Goal: Information Seeking & Learning: Learn about a topic

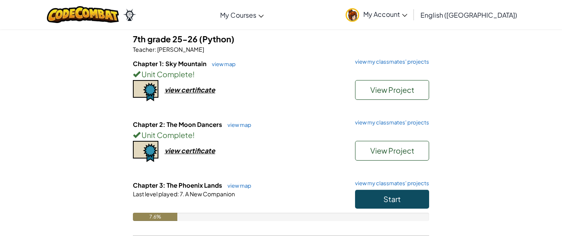
scroll to position [70, 0]
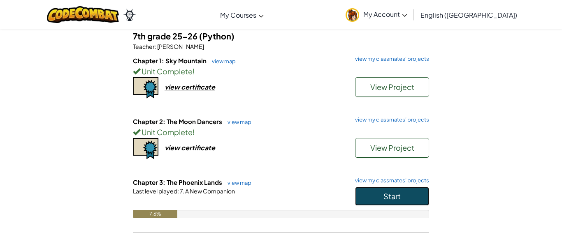
click at [372, 198] on button "Start" at bounding box center [392, 196] width 74 height 19
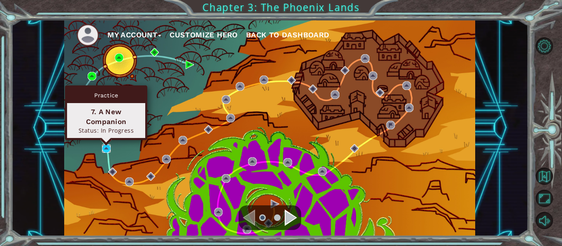
click at [104, 151] on img at bounding box center [106, 148] width 9 height 9
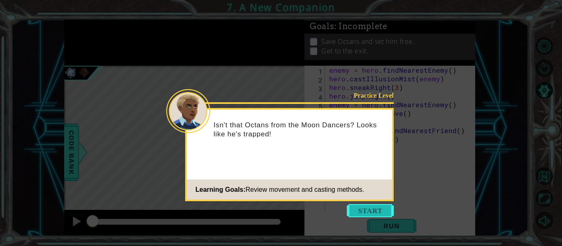
click at [353, 214] on button "Start" at bounding box center [370, 210] width 47 height 13
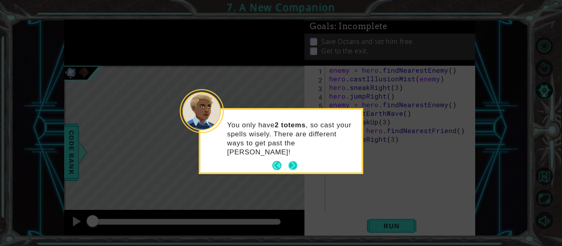
click at [297, 161] on button "Next" at bounding box center [292, 165] width 9 height 9
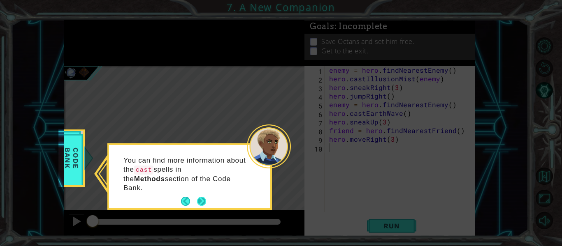
click at [198, 197] on button "Next" at bounding box center [201, 201] width 9 height 9
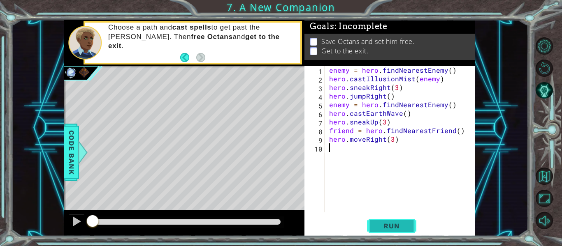
click at [381, 223] on span "Run" at bounding box center [391, 226] width 33 height 8
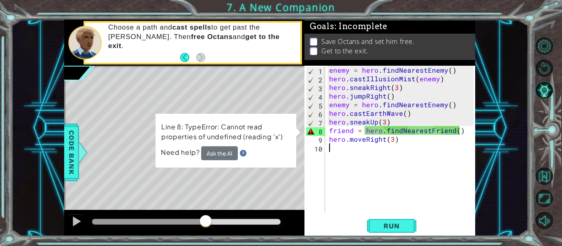
drag, startPoint x: 110, startPoint y: 222, endPoint x: 206, endPoint y: 227, distance: 96.0
click at [206, 225] on div at bounding box center [186, 222] width 188 height 6
click at [231, 152] on button "Ask the AI" at bounding box center [219, 153] width 37 height 14
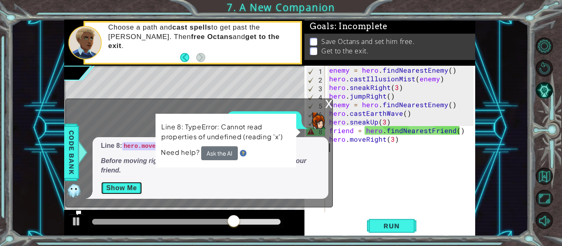
click at [124, 186] on button "Show Me" at bounding box center [122, 188] width 42 height 13
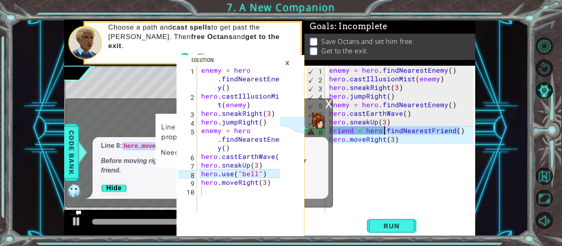
drag, startPoint x: 460, startPoint y: 129, endPoint x: 385, endPoint y: 132, distance: 75.8
click at [385, 132] on div "enemy = hero . findNearestEnemy ( ) hero . castIllusionMist ( enemy ) hero . sn…" at bounding box center [402, 148] width 150 height 164
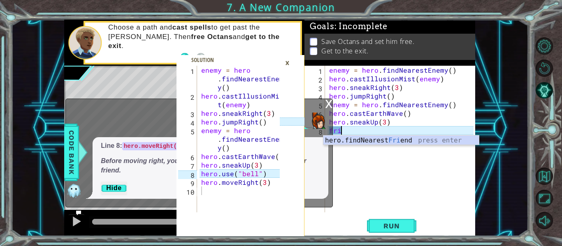
type textarea "f"
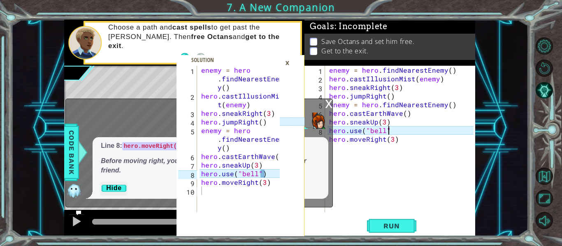
scroll to position [0, 4]
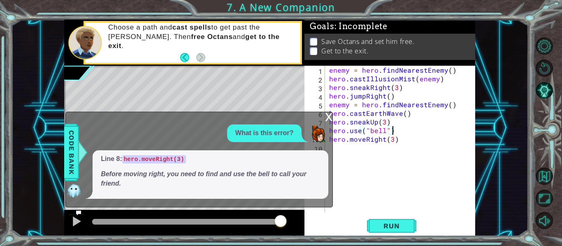
type textarea "hero.use("bell")"
click at [325, 114] on div "x" at bounding box center [328, 116] width 7 height 8
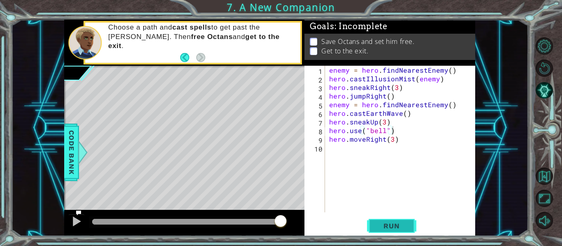
click at [392, 228] on span "Run" at bounding box center [391, 226] width 33 height 8
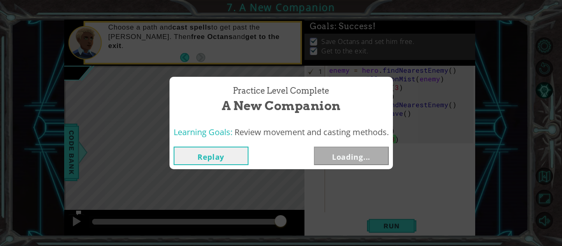
drag, startPoint x: 101, startPoint y: 222, endPoint x: 303, endPoint y: 232, distance: 201.8
click at [303, 232] on body "1 2 3 4 5 6 7 8 9 10 enemy = hero . findNearestEnem y ( ) hero . castIllusionMi…" at bounding box center [281, 123] width 562 height 246
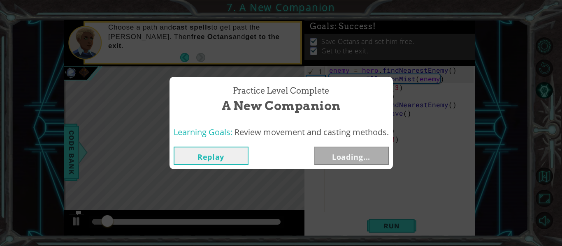
click at [245, 156] on button "Replay" at bounding box center [211, 156] width 75 height 19
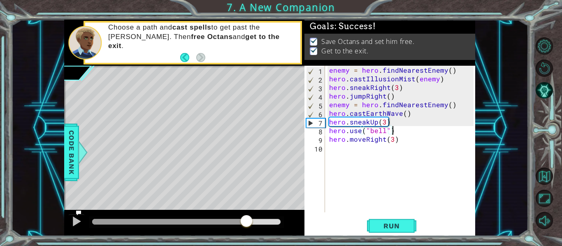
drag, startPoint x: 119, startPoint y: 215, endPoint x: 246, endPoint y: 221, distance: 127.3
click at [246, 221] on div at bounding box center [246, 222] width 15 height 15
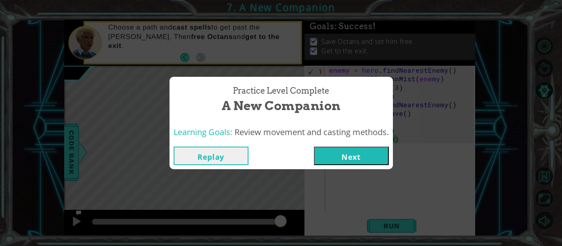
click at [355, 159] on button "Next" at bounding box center [351, 156] width 75 height 19
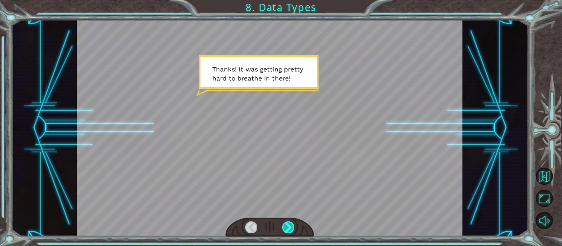
click at [287, 230] on div at bounding box center [288, 228] width 12 height 12
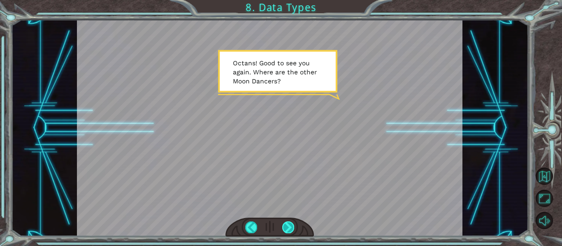
click at [287, 230] on div at bounding box center [288, 228] width 12 height 12
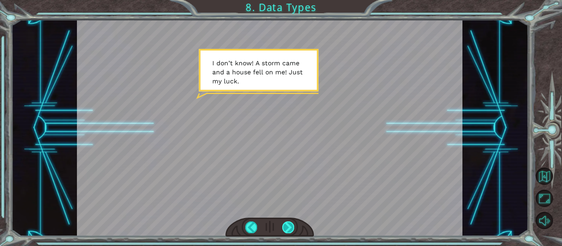
click at [287, 230] on div at bounding box center [288, 228] width 12 height 12
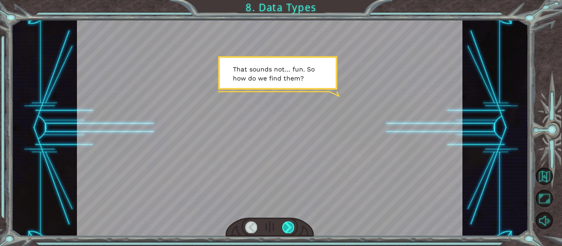
click at [287, 230] on div at bounding box center [288, 228] width 12 height 12
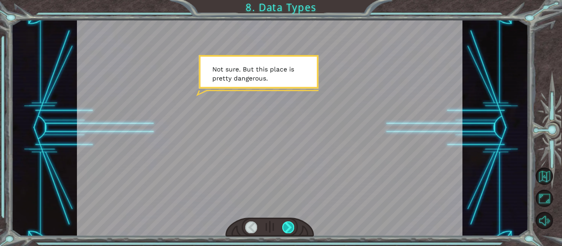
click at [287, 230] on div at bounding box center [288, 228] width 12 height 12
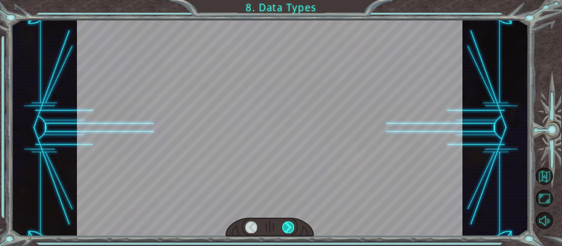
click at [287, 230] on div at bounding box center [288, 228] width 12 height 12
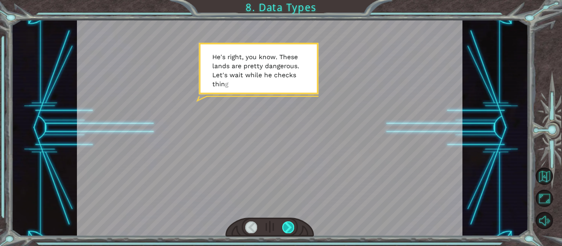
click at [287, 230] on div at bounding box center [288, 228] width 12 height 12
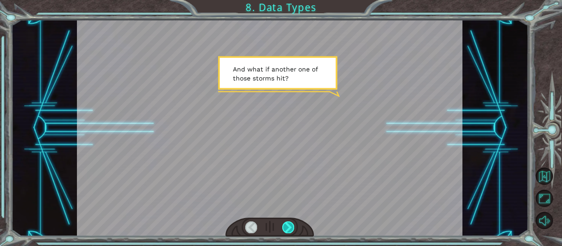
click at [287, 230] on div at bounding box center [288, 228] width 12 height 12
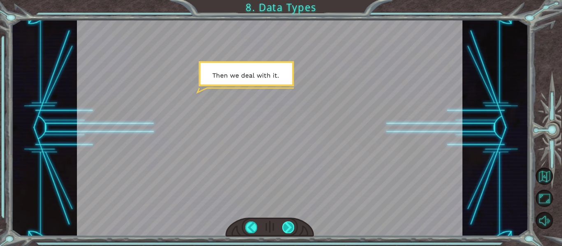
click at [287, 230] on div at bounding box center [288, 228] width 12 height 12
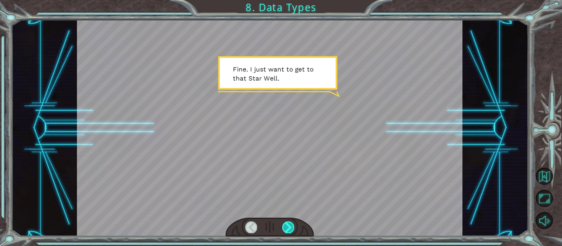
click at [287, 230] on div at bounding box center [288, 228] width 12 height 12
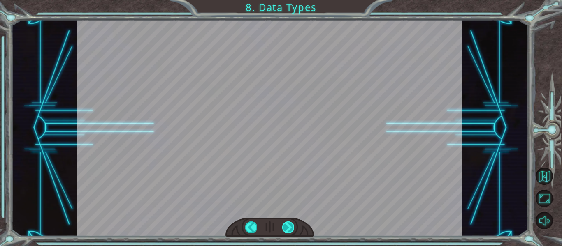
click at [287, 230] on div at bounding box center [288, 228] width 12 height 12
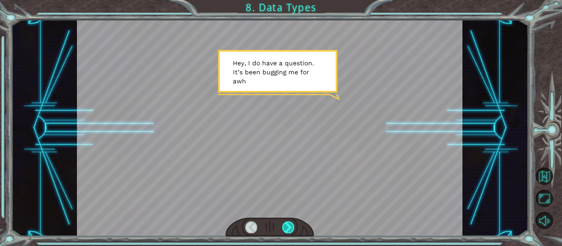
click at [287, 230] on div at bounding box center [288, 228] width 12 height 12
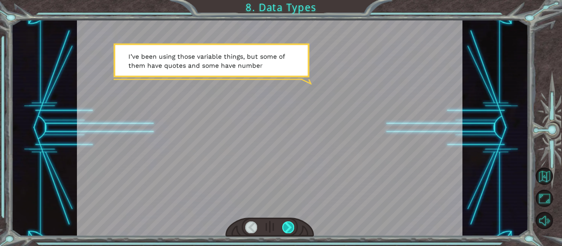
click at [287, 230] on div at bounding box center [288, 228] width 12 height 12
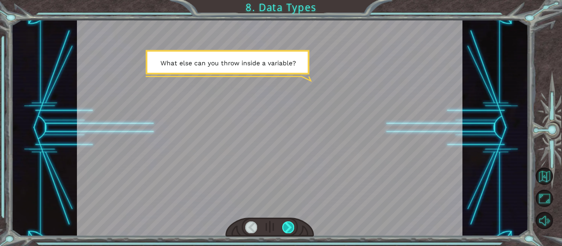
click at [287, 230] on div at bounding box center [288, 228] width 12 height 12
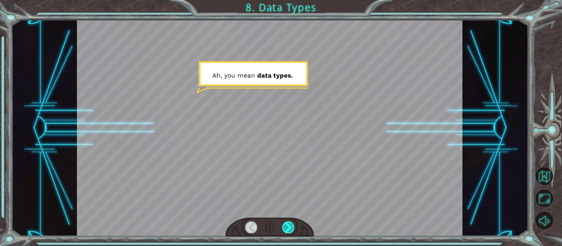
click at [287, 230] on div at bounding box center [288, 228] width 12 height 12
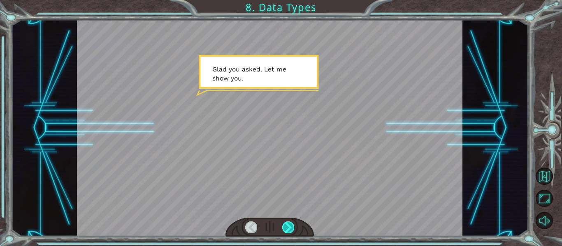
click at [287, 230] on div at bounding box center [288, 228] width 12 height 12
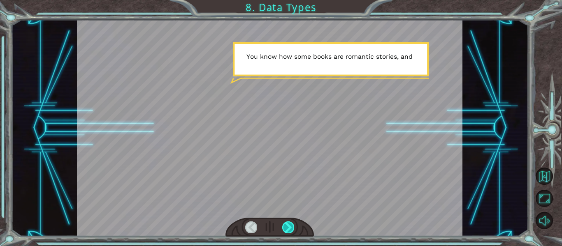
click at [287, 230] on div at bounding box center [288, 228] width 12 height 12
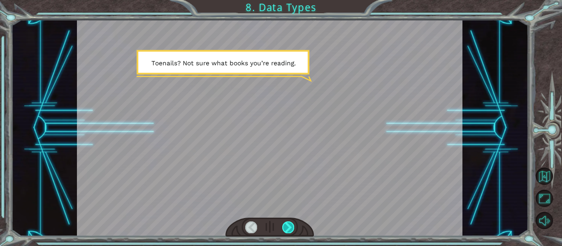
click at [287, 230] on div at bounding box center [288, 228] width 12 height 12
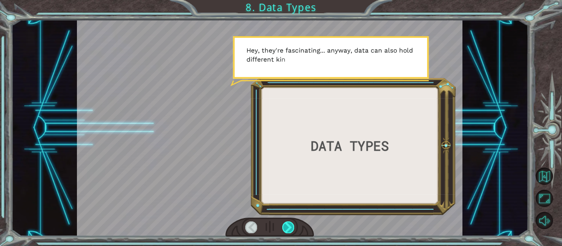
click at [287, 230] on div at bounding box center [288, 228] width 12 height 12
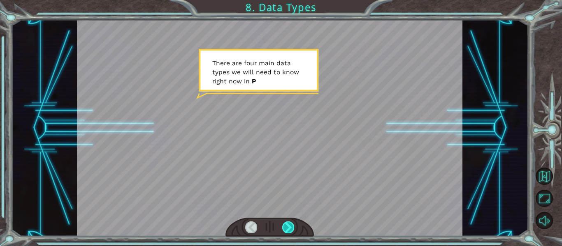
click at [287, 230] on div at bounding box center [288, 228] width 12 height 12
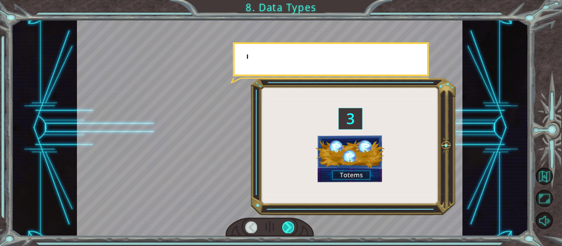
click at [287, 230] on div at bounding box center [288, 228] width 12 height 12
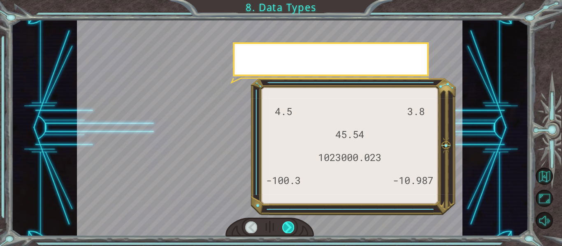
click at [287, 230] on div at bounding box center [288, 228] width 12 height 12
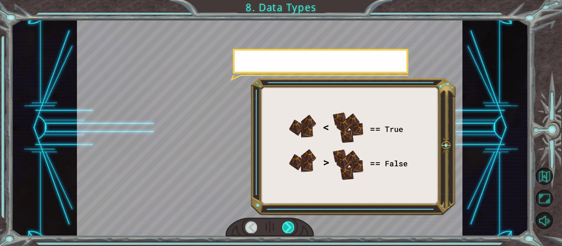
click at [287, 230] on div at bounding box center [288, 228] width 12 height 12
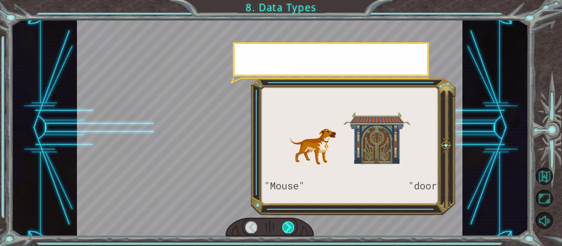
click at [287, 230] on div at bounding box center [288, 228] width 12 height 12
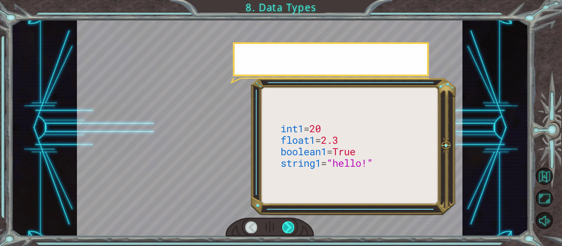
click at [287, 230] on div at bounding box center [288, 228] width 12 height 12
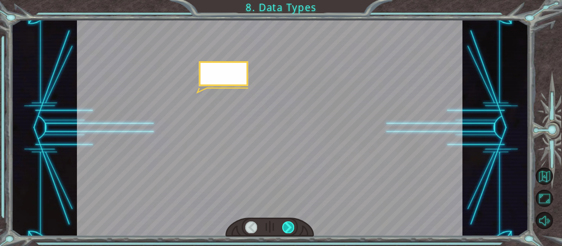
click at [287, 230] on div at bounding box center [288, 228] width 12 height 12
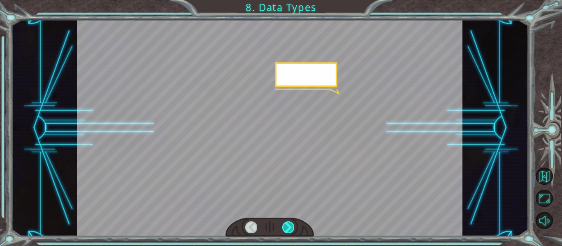
click at [287, 230] on div at bounding box center [288, 228] width 12 height 12
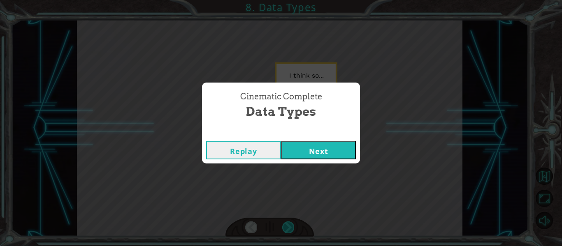
click at [287, 230] on div "Cinematic Complete Data Types Replay Next" at bounding box center [281, 123] width 562 height 246
click at [304, 145] on button "Next" at bounding box center [318, 150] width 75 height 19
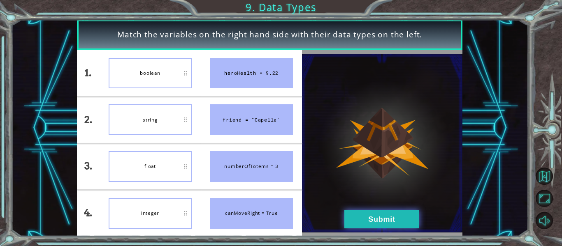
click at [401, 217] on button "Submit" at bounding box center [381, 219] width 75 height 19
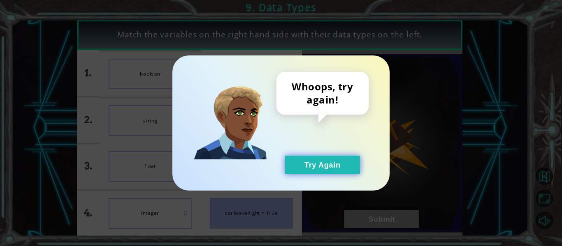
click at [343, 168] on button "Try Again" at bounding box center [322, 165] width 75 height 19
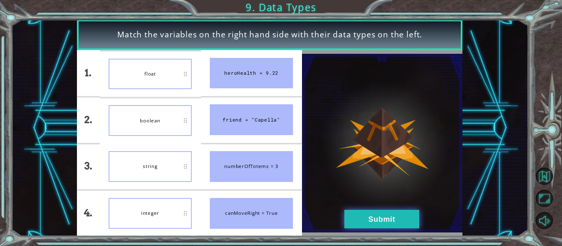
click at [376, 218] on button "Submit" at bounding box center [381, 219] width 75 height 19
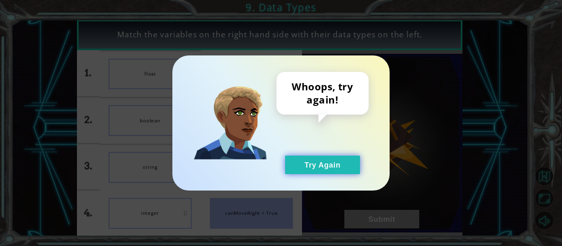
click at [332, 169] on button "Try Again" at bounding box center [322, 165] width 75 height 19
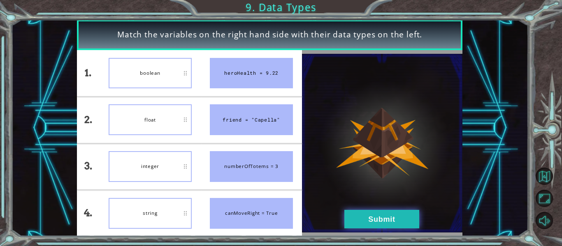
click at [358, 226] on button "Submit" at bounding box center [381, 219] width 75 height 19
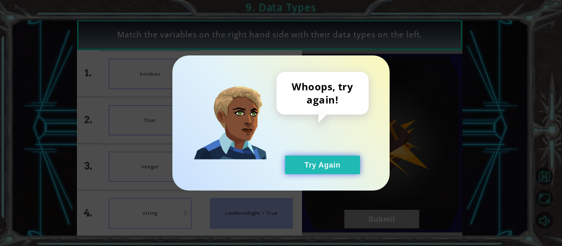
click at [318, 165] on button "Try Again" at bounding box center [322, 165] width 75 height 19
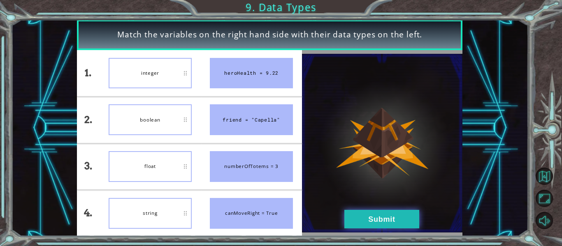
click at [373, 225] on button "Submit" at bounding box center [381, 219] width 75 height 19
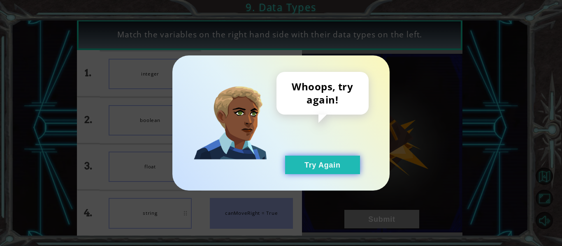
click at [320, 166] on button "Try Again" at bounding box center [322, 165] width 75 height 19
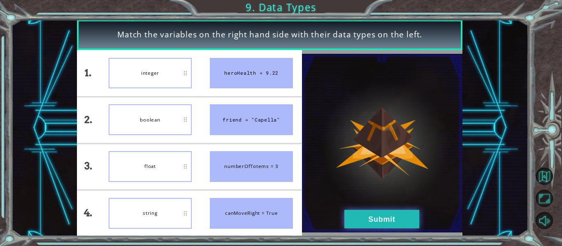
click at [400, 216] on button "Submit" at bounding box center [381, 219] width 75 height 19
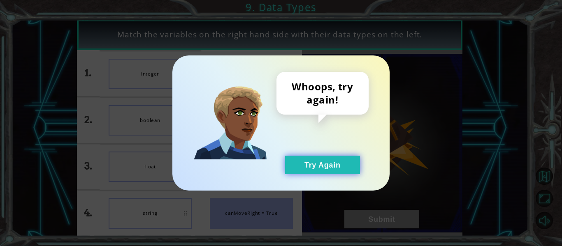
click at [315, 169] on button "Try Again" at bounding box center [322, 165] width 75 height 19
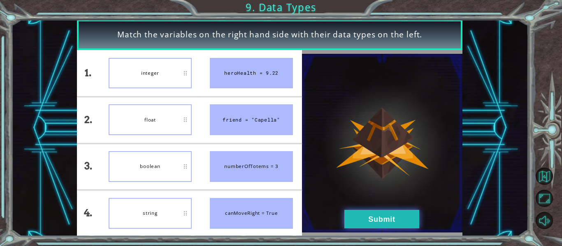
click at [380, 223] on button "Submit" at bounding box center [381, 219] width 75 height 19
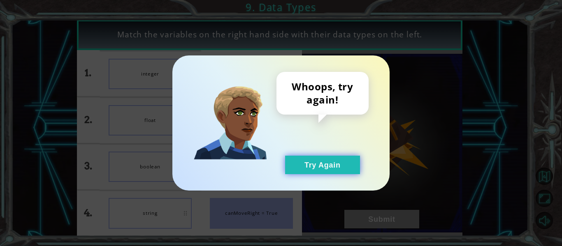
click at [312, 161] on button "Try Again" at bounding box center [322, 165] width 75 height 19
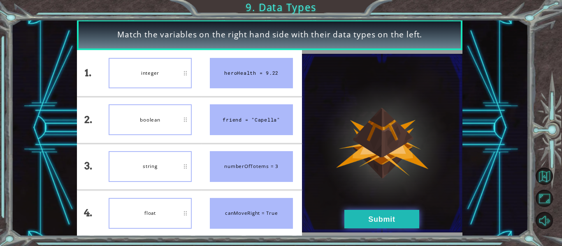
click at [386, 213] on button "Submit" at bounding box center [381, 219] width 75 height 19
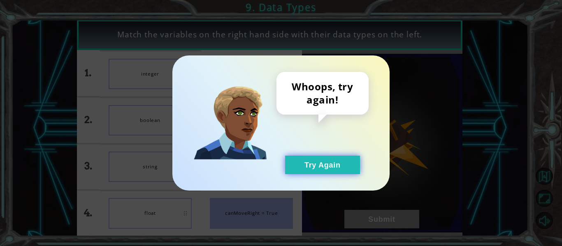
click at [327, 163] on button "Try Again" at bounding box center [322, 165] width 75 height 19
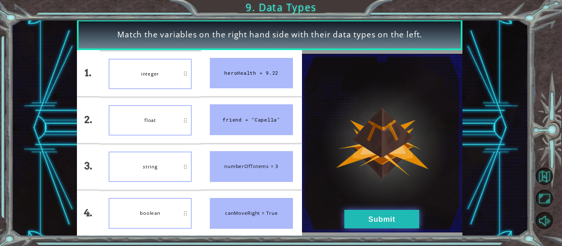
click at [344, 222] on button "Submit" at bounding box center [381, 219] width 75 height 19
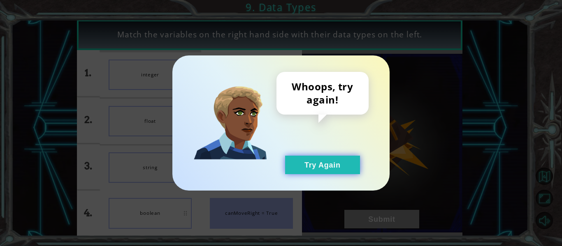
click at [319, 160] on button "Try Again" at bounding box center [322, 165] width 75 height 19
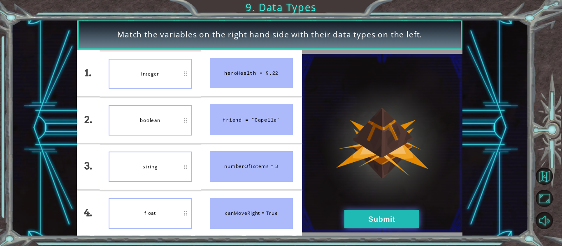
click at [403, 212] on button "Submit" at bounding box center [381, 219] width 75 height 19
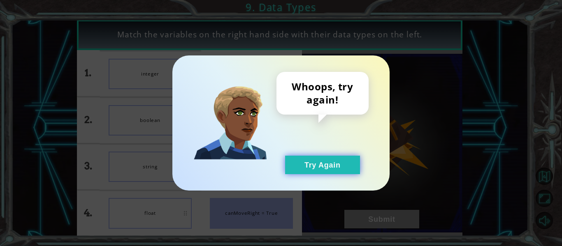
click at [332, 165] on button "Try Again" at bounding box center [322, 165] width 75 height 19
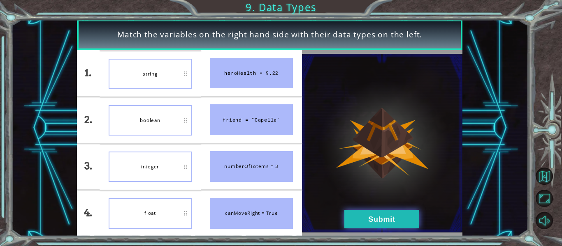
click at [374, 222] on button "Submit" at bounding box center [381, 219] width 75 height 19
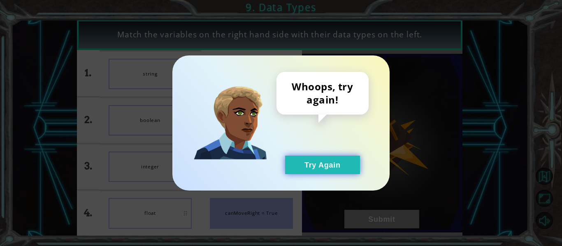
click at [314, 160] on button "Try Again" at bounding box center [322, 165] width 75 height 19
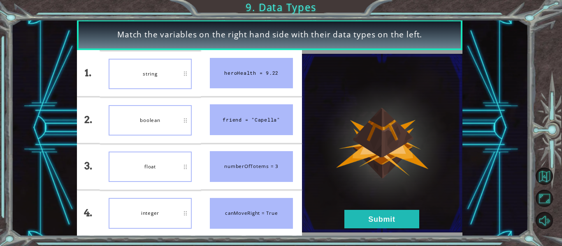
click at [177, 205] on div "integer" at bounding box center [150, 213] width 83 height 30
click at [371, 217] on button "Submit" at bounding box center [381, 219] width 75 height 19
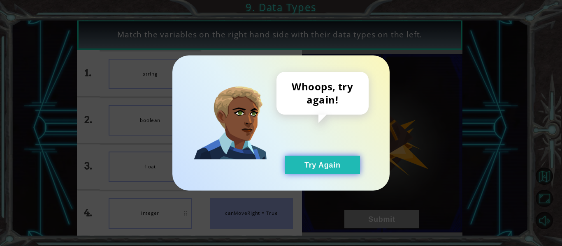
click at [325, 163] on button "Try Again" at bounding box center [322, 165] width 75 height 19
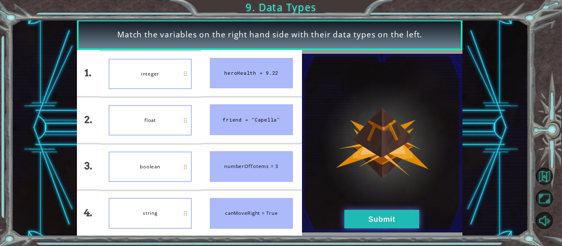
click at [390, 227] on button "Submit" at bounding box center [381, 219] width 75 height 19
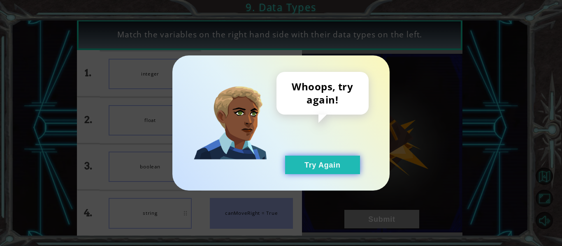
click at [346, 165] on button "Try Again" at bounding box center [322, 165] width 75 height 19
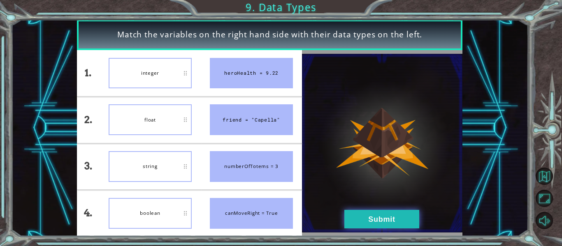
click at [370, 226] on button "Submit" at bounding box center [381, 219] width 75 height 19
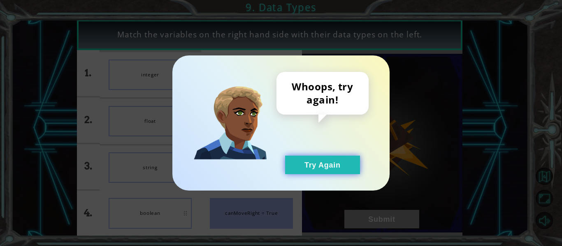
click at [317, 168] on button "Try Again" at bounding box center [322, 165] width 75 height 19
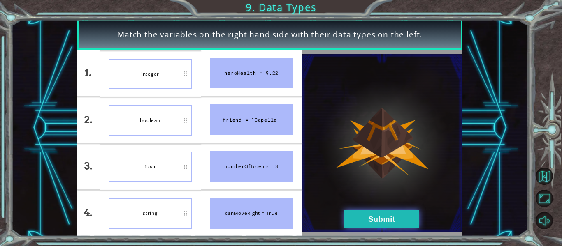
click at [410, 222] on button "Submit" at bounding box center [381, 219] width 75 height 19
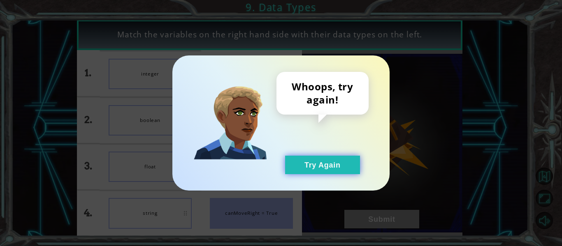
click at [310, 167] on button "Try Again" at bounding box center [322, 165] width 75 height 19
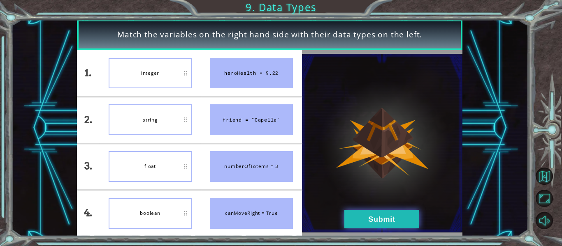
click at [376, 214] on button "Submit" at bounding box center [381, 219] width 75 height 19
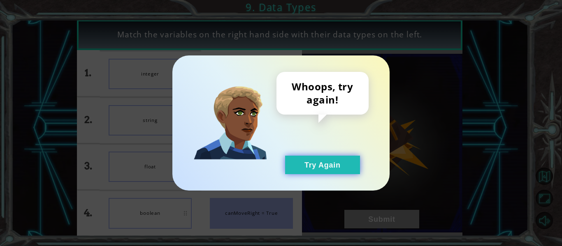
click at [303, 163] on button "Try Again" at bounding box center [322, 165] width 75 height 19
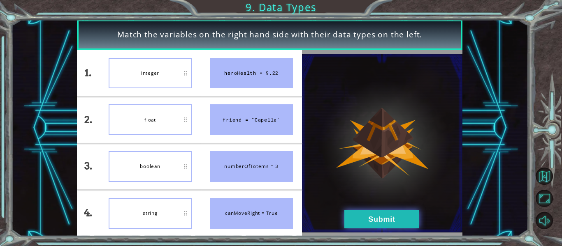
click at [389, 221] on button "Submit" at bounding box center [381, 219] width 75 height 19
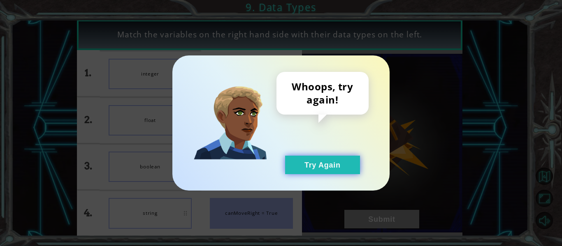
click at [307, 164] on button "Try Again" at bounding box center [322, 165] width 75 height 19
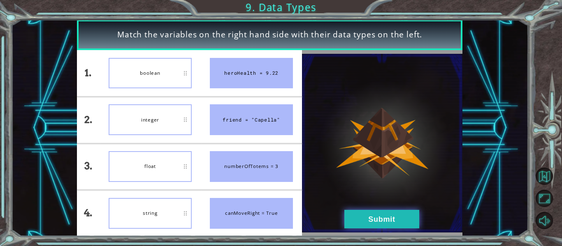
click at [388, 214] on button "Submit" at bounding box center [381, 219] width 75 height 19
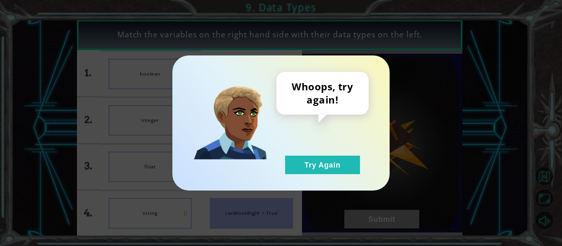
click at [343, 176] on div "Whoops, try again! Try Again" at bounding box center [280, 123] width 217 height 135
click at [332, 165] on button "Try Again" at bounding box center [322, 165] width 75 height 19
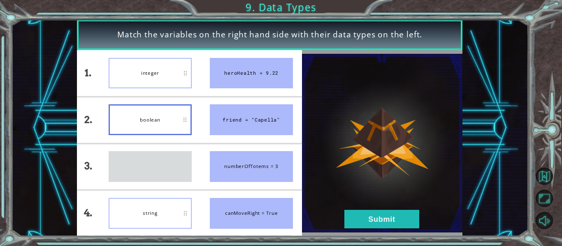
click at [158, 151] on div "float" at bounding box center [150, 166] width 83 height 31
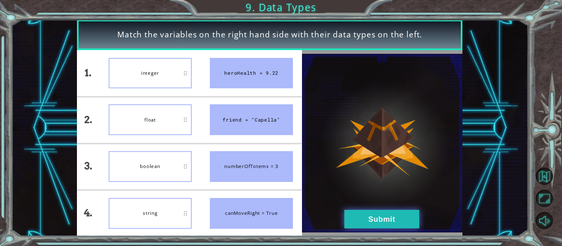
click at [361, 221] on button "Submit" at bounding box center [381, 219] width 75 height 19
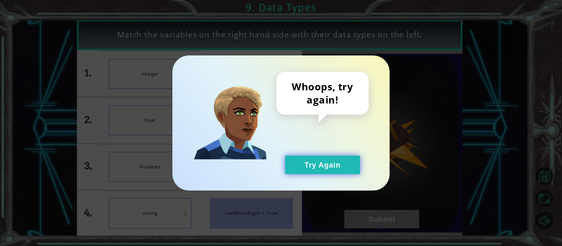
click at [334, 161] on button "Try Again" at bounding box center [322, 165] width 75 height 19
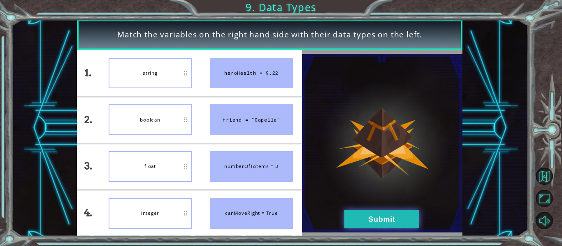
click at [362, 218] on button "Submit" at bounding box center [381, 219] width 75 height 19
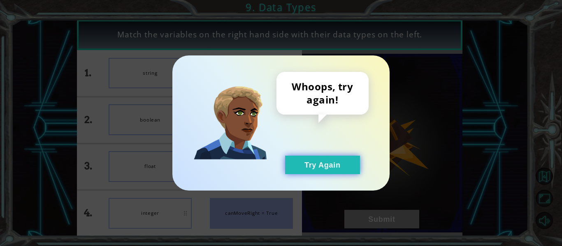
click at [331, 168] on button "Try Again" at bounding box center [322, 165] width 75 height 19
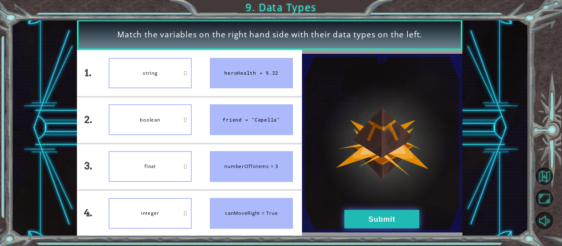
click at [356, 218] on button "Submit" at bounding box center [381, 219] width 75 height 19
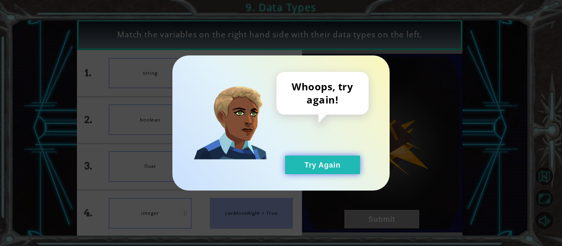
click at [309, 169] on button "Try Again" at bounding box center [322, 165] width 75 height 19
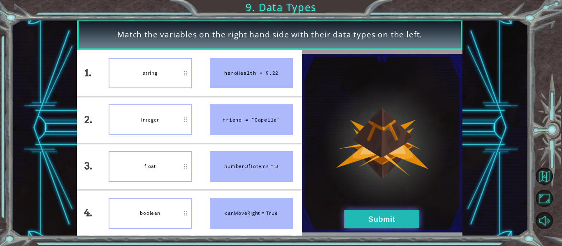
click at [355, 212] on button "Submit" at bounding box center [381, 219] width 75 height 19
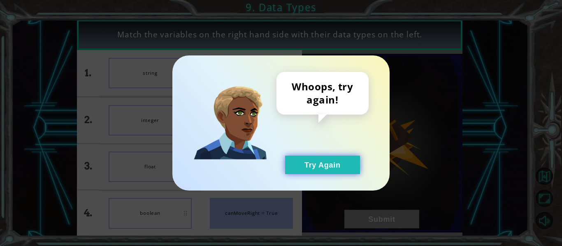
click at [328, 166] on button "Try Again" at bounding box center [322, 165] width 75 height 19
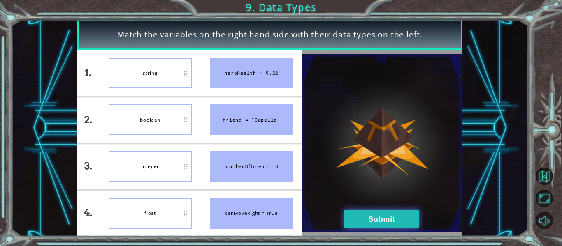
click at [362, 214] on button "Submit" at bounding box center [381, 219] width 75 height 19
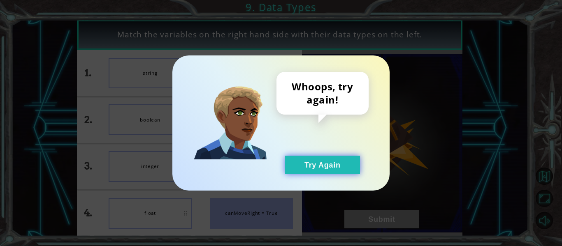
click at [324, 171] on button "Try Again" at bounding box center [322, 165] width 75 height 19
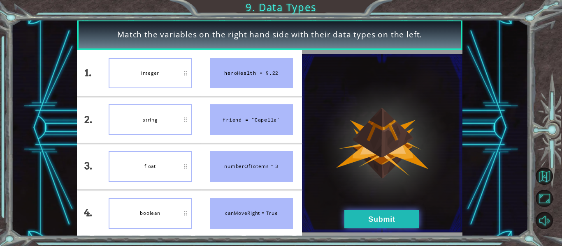
click at [355, 217] on button "Submit" at bounding box center [381, 219] width 75 height 19
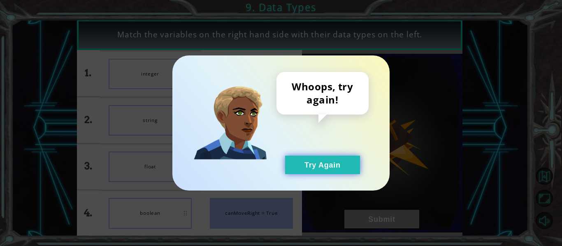
click at [317, 164] on button "Try Again" at bounding box center [322, 165] width 75 height 19
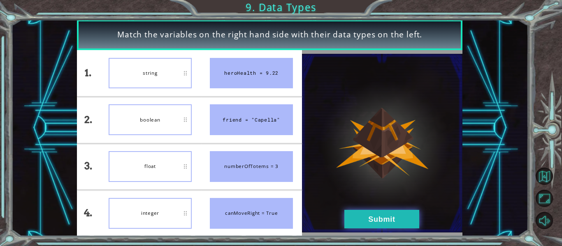
click at [395, 214] on button "Submit" at bounding box center [381, 219] width 75 height 19
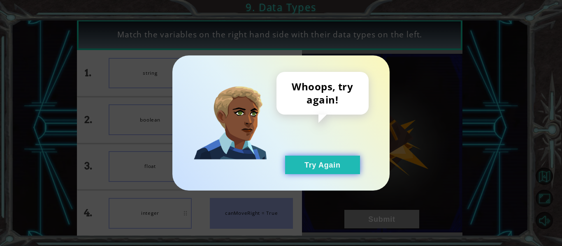
click at [337, 169] on button "Try Again" at bounding box center [322, 165] width 75 height 19
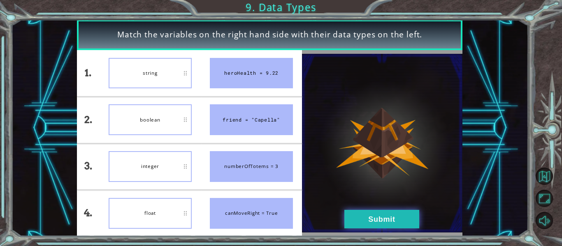
click at [374, 216] on button "Submit" at bounding box center [381, 219] width 75 height 19
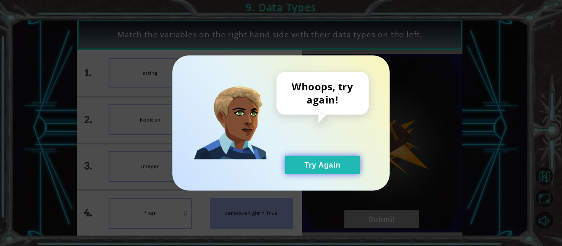
click at [332, 160] on button "Try Again" at bounding box center [322, 165] width 75 height 19
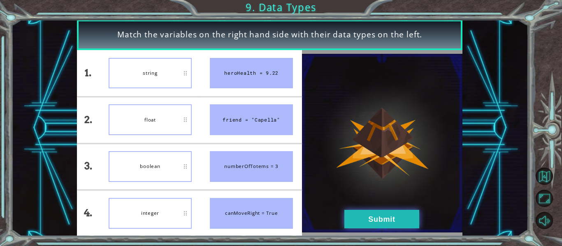
click at [361, 214] on button "Submit" at bounding box center [381, 219] width 75 height 19
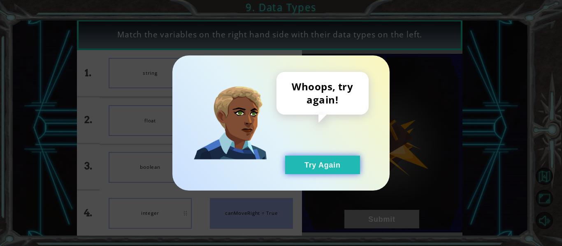
click at [319, 159] on button "Try Again" at bounding box center [322, 165] width 75 height 19
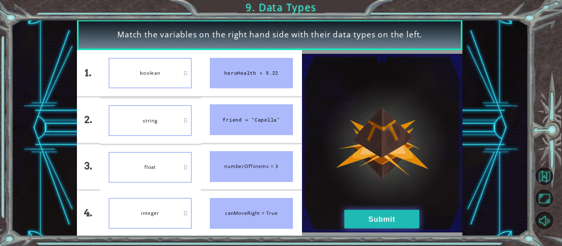
click at [374, 219] on button "Submit" at bounding box center [381, 219] width 75 height 19
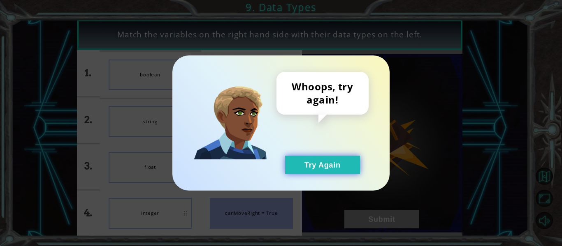
click at [334, 168] on button "Try Again" at bounding box center [322, 165] width 75 height 19
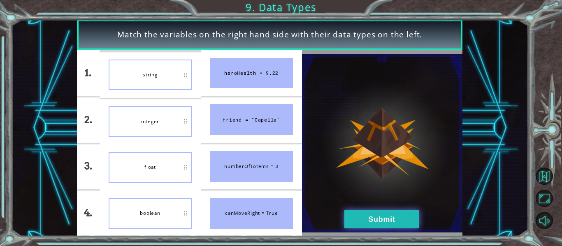
click at [355, 221] on button "Submit" at bounding box center [381, 219] width 75 height 19
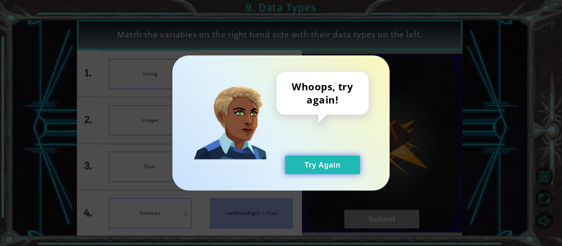
click at [344, 167] on button "Try Again" at bounding box center [322, 165] width 75 height 19
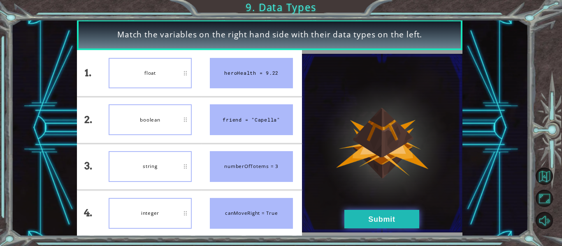
click at [366, 221] on button "Submit" at bounding box center [381, 219] width 75 height 19
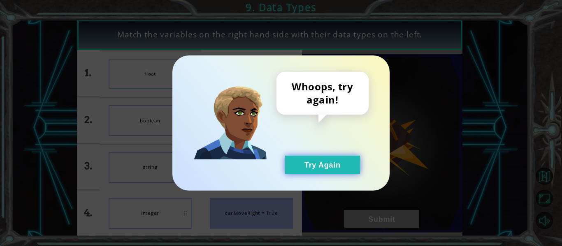
click at [308, 159] on button "Try Again" at bounding box center [322, 165] width 75 height 19
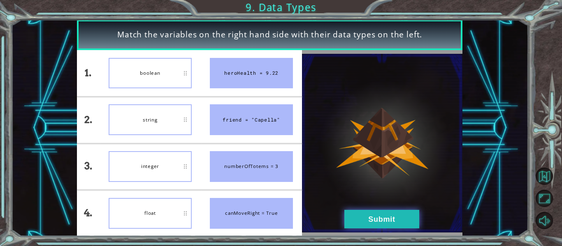
click at [383, 221] on button "Submit" at bounding box center [381, 219] width 75 height 19
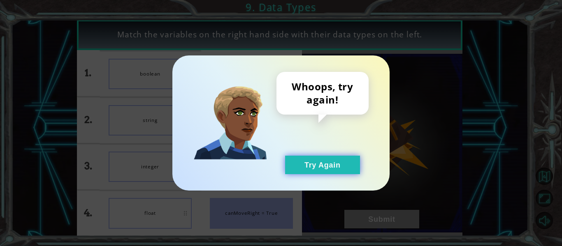
click at [329, 168] on button "Try Again" at bounding box center [322, 165] width 75 height 19
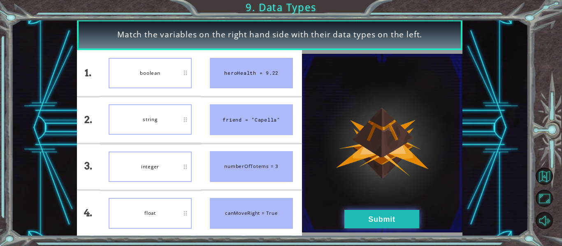
click at [357, 211] on button "Submit" at bounding box center [381, 219] width 75 height 19
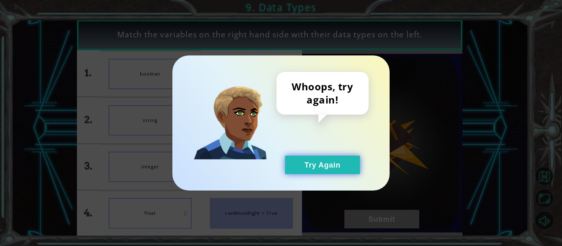
click at [327, 162] on button "Try Again" at bounding box center [322, 165] width 75 height 19
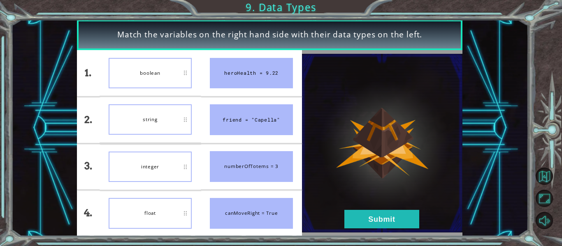
click at [244, 84] on div "heroHealth = 9.22" at bounding box center [251, 73] width 83 height 31
click at [378, 214] on button "Submit" at bounding box center [381, 219] width 75 height 19
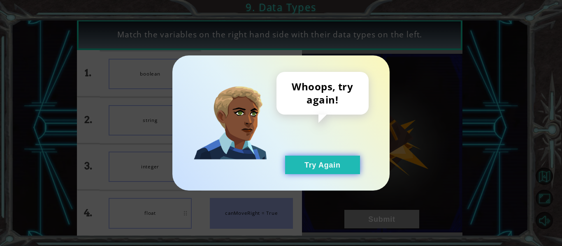
click at [317, 157] on button "Try Again" at bounding box center [322, 165] width 75 height 19
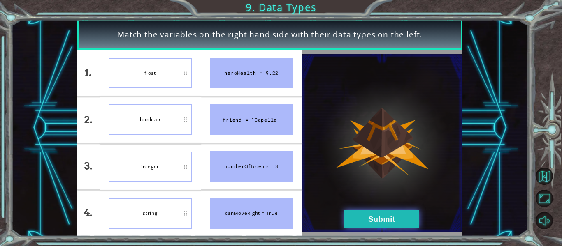
click at [366, 223] on button "Submit" at bounding box center [381, 219] width 75 height 19
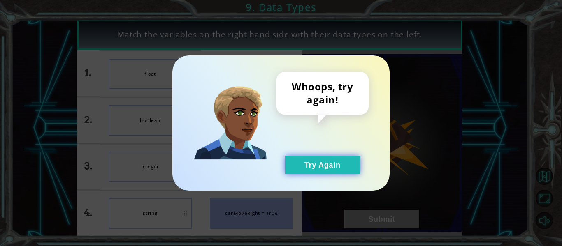
click at [330, 162] on button "Try Again" at bounding box center [322, 165] width 75 height 19
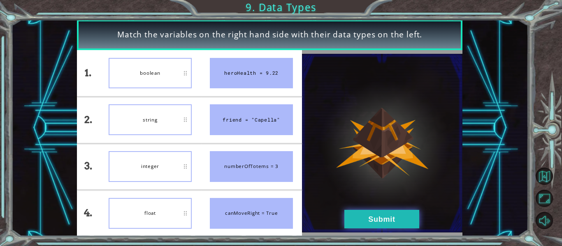
click at [361, 215] on button "Submit" at bounding box center [381, 219] width 75 height 19
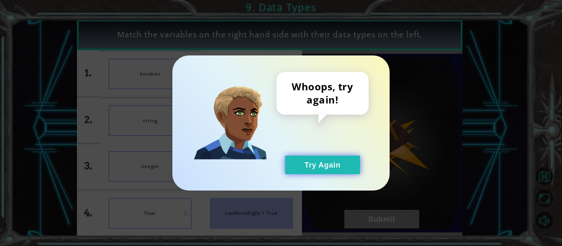
click at [314, 158] on button "Try Again" at bounding box center [322, 165] width 75 height 19
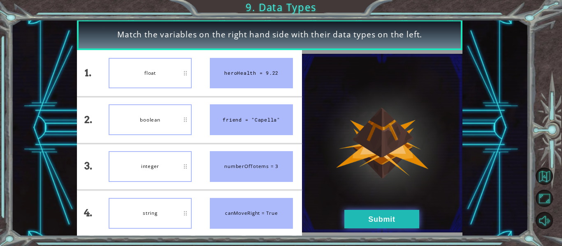
click at [357, 212] on button "Submit" at bounding box center [381, 219] width 75 height 19
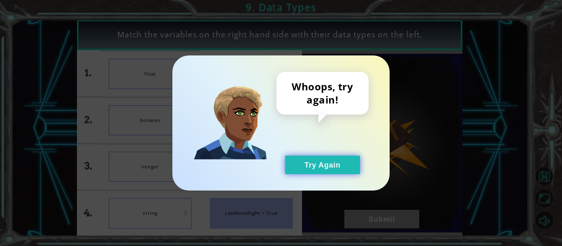
click at [337, 159] on button "Try Again" at bounding box center [322, 165] width 75 height 19
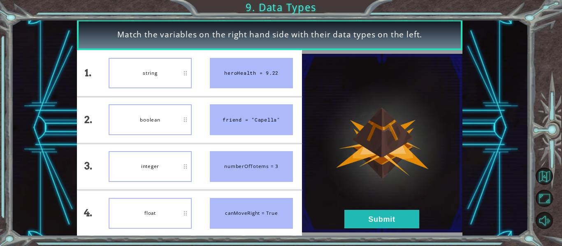
click at [168, 118] on div "boolean" at bounding box center [150, 119] width 83 height 31
click at [367, 212] on button "Submit" at bounding box center [381, 219] width 75 height 19
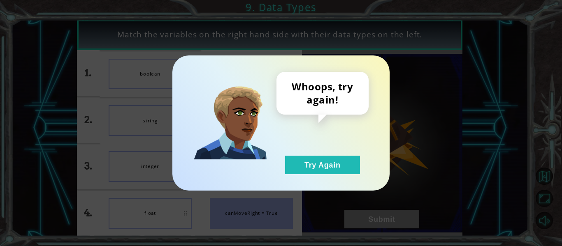
click at [323, 175] on div "Whoops, try again! Try Again" at bounding box center [280, 123] width 217 height 135
click at [325, 160] on button "Try Again" at bounding box center [322, 165] width 75 height 19
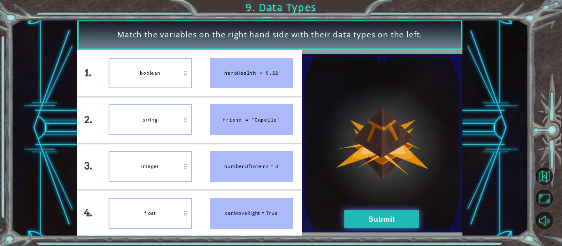
click at [372, 224] on button "Submit" at bounding box center [381, 219] width 75 height 19
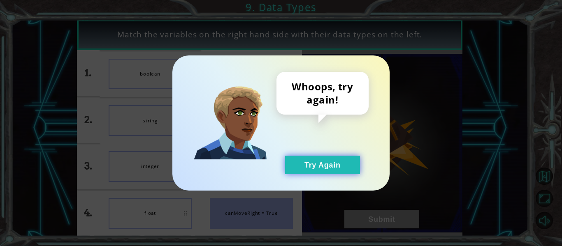
click at [326, 165] on button "Try Again" at bounding box center [322, 165] width 75 height 19
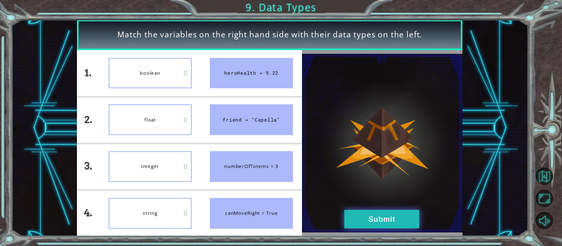
click at [367, 220] on button "Submit" at bounding box center [381, 219] width 75 height 19
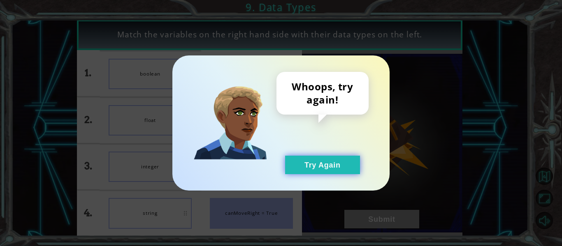
click at [328, 162] on button "Try Again" at bounding box center [322, 165] width 75 height 19
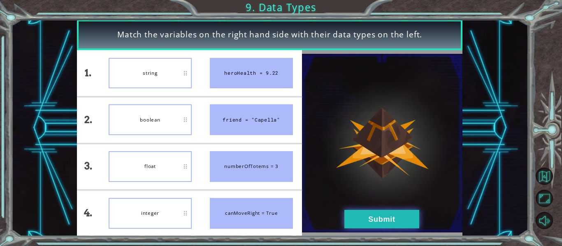
click at [399, 222] on button "Submit" at bounding box center [381, 219] width 75 height 19
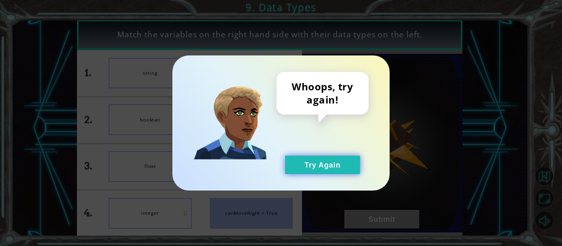
click at [320, 167] on button "Try Again" at bounding box center [322, 165] width 75 height 19
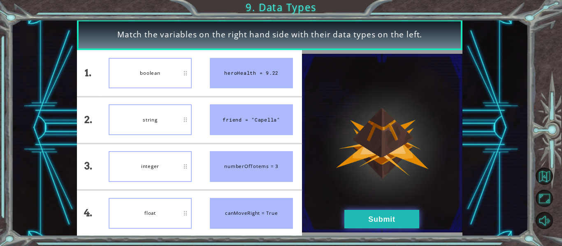
click at [381, 217] on button "Submit" at bounding box center [381, 219] width 75 height 19
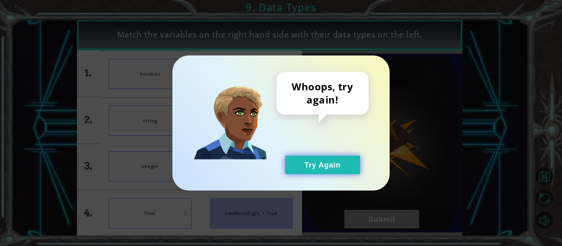
click at [327, 157] on button "Try Again" at bounding box center [322, 165] width 75 height 19
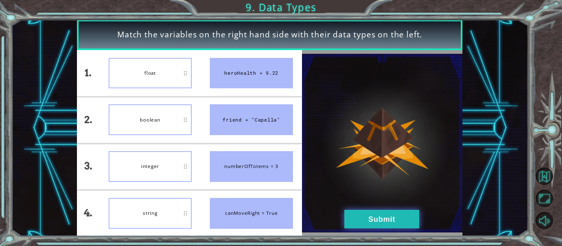
click at [374, 212] on button "Submit" at bounding box center [381, 219] width 75 height 19
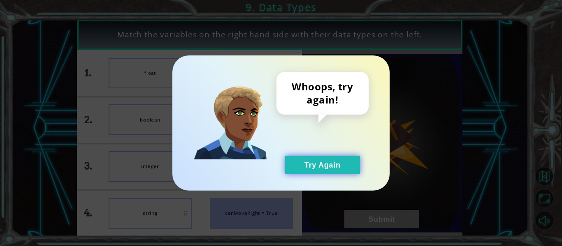
click at [326, 169] on button "Try Again" at bounding box center [322, 165] width 75 height 19
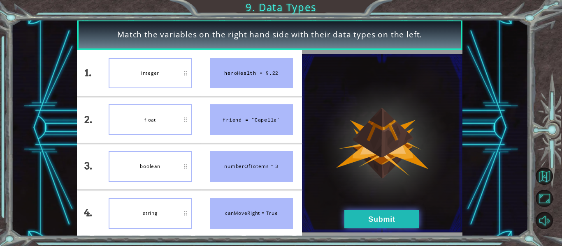
click at [415, 221] on button "Submit" at bounding box center [381, 219] width 75 height 19
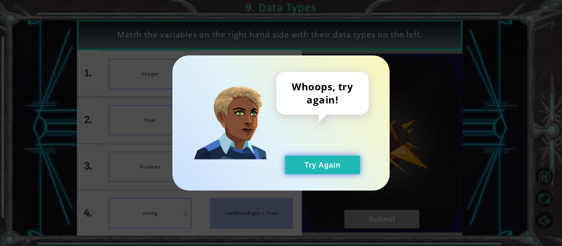
click at [337, 163] on button "Try Again" at bounding box center [322, 165] width 75 height 19
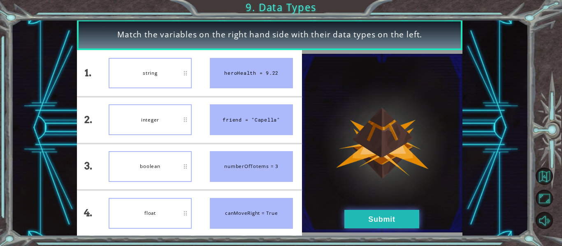
click at [391, 223] on button "Submit" at bounding box center [381, 219] width 75 height 19
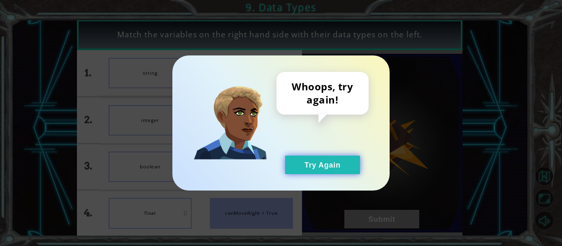
click at [331, 166] on button "Try Again" at bounding box center [322, 165] width 75 height 19
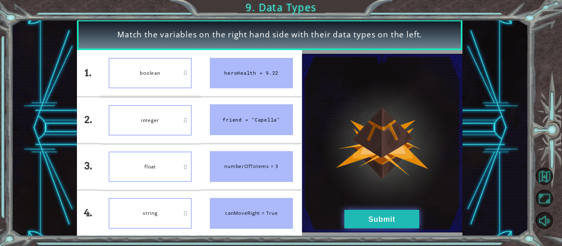
click at [375, 213] on button "Submit" at bounding box center [381, 219] width 75 height 19
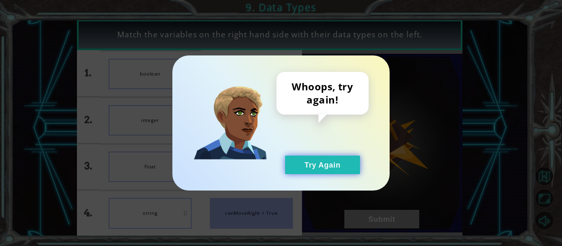
click at [330, 163] on button "Try Again" at bounding box center [322, 165] width 75 height 19
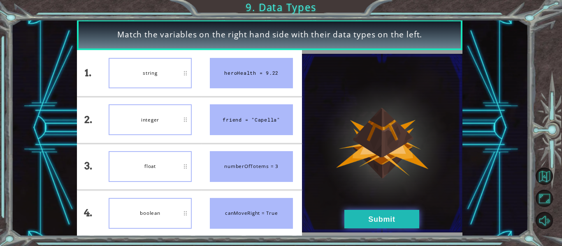
click at [357, 216] on button "Submit" at bounding box center [381, 219] width 75 height 19
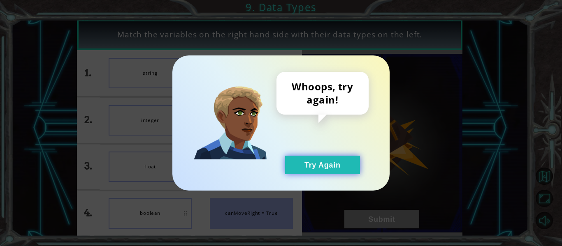
click at [325, 169] on button "Try Again" at bounding box center [322, 165] width 75 height 19
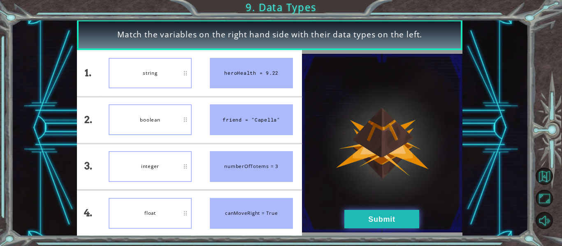
click at [360, 221] on button "Submit" at bounding box center [381, 219] width 75 height 19
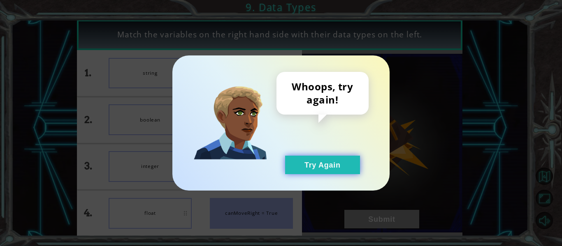
click at [332, 167] on button "Try Again" at bounding box center [322, 165] width 75 height 19
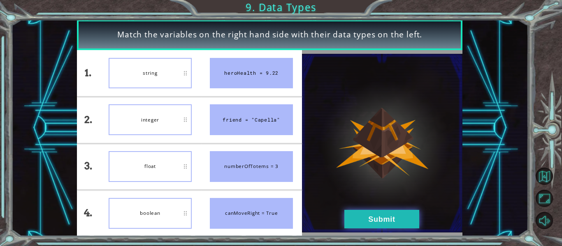
click at [364, 218] on button "Submit" at bounding box center [381, 219] width 75 height 19
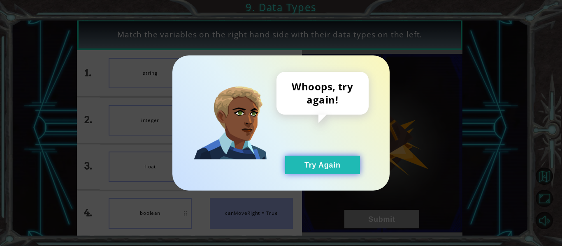
click at [336, 162] on button "Try Again" at bounding box center [322, 165] width 75 height 19
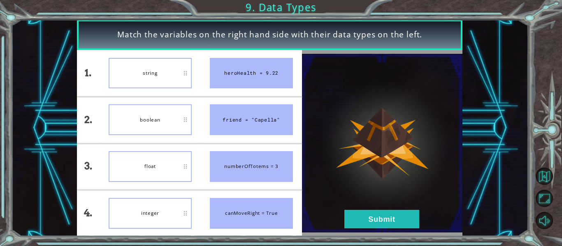
click at [167, 166] on div "float" at bounding box center [150, 166] width 83 height 31
click at [167, 167] on div "float" at bounding box center [150, 166] width 83 height 31
click at [391, 224] on button "Submit" at bounding box center [381, 219] width 75 height 19
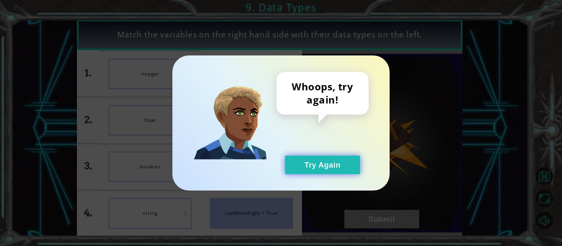
click at [348, 170] on button "Try Again" at bounding box center [322, 165] width 75 height 19
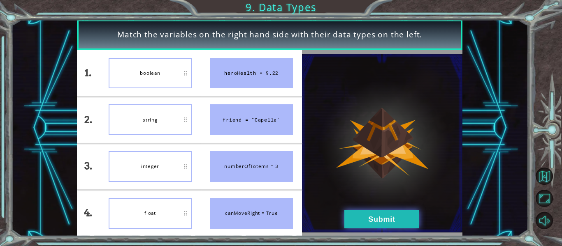
click at [370, 223] on button "Submit" at bounding box center [381, 219] width 75 height 19
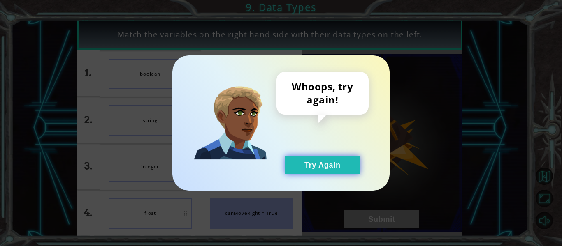
click at [324, 164] on button "Try Again" at bounding box center [322, 165] width 75 height 19
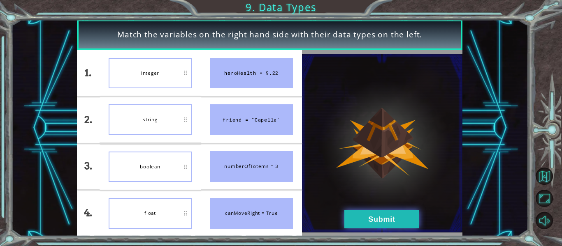
click at [359, 218] on button "Submit" at bounding box center [381, 219] width 75 height 19
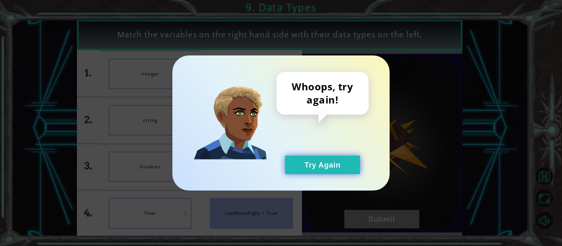
click at [339, 164] on button "Try Again" at bounding box center [322, 165] width 75 height 19
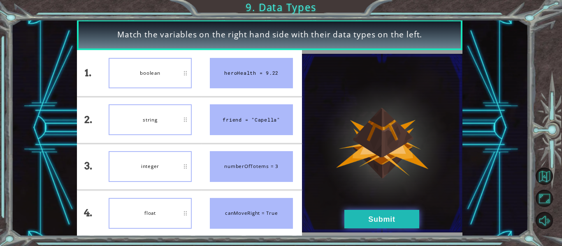
click at [360, 219] on button "Submit" at bounding box center [381, 219] width 75 height 19
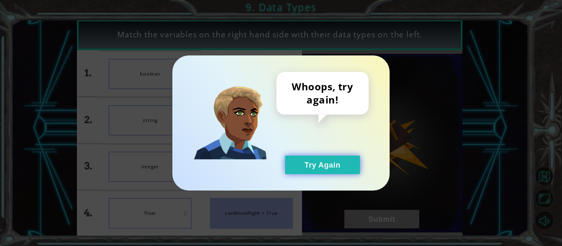
click at [332, 168] on button "Try Again" at bounding box center [322, 165] width 75 height 19
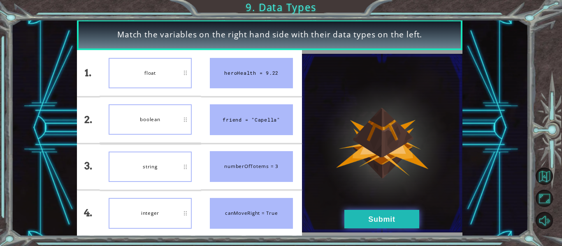
click at [365, 221] on button "Submit" at bounding box center [381, 219] width 75 height 19
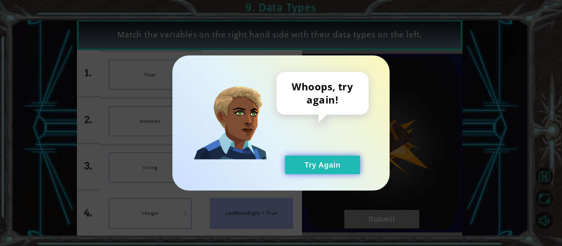
click at [332, 166] on button "Try Again" at bounding box center [322, 165] width 75 height 19
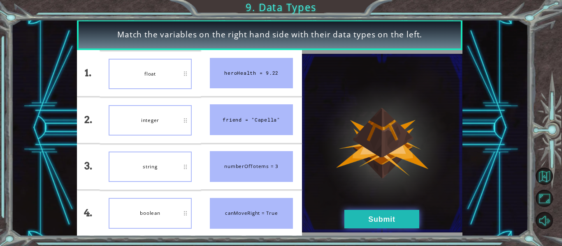
click at [362, 216] on button "Submit" at bounding box center [381, 219] width 75 height 19
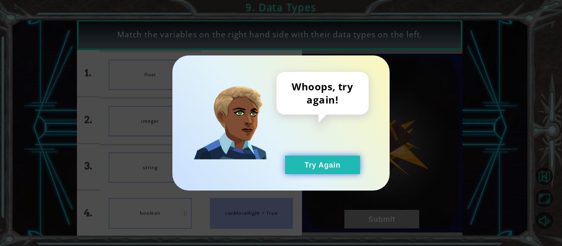
click at [316, 168] on button "Try Again" at bounding box center [322, 165] width 75 height 19
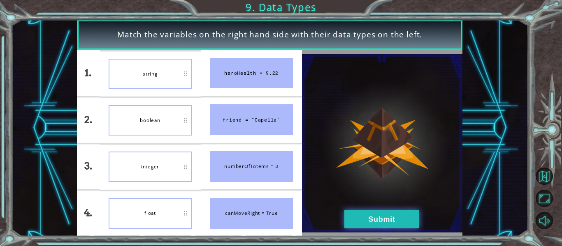
click at [388, 215] on button "Submit" at bounding box center [381, 219] width 75 height 19
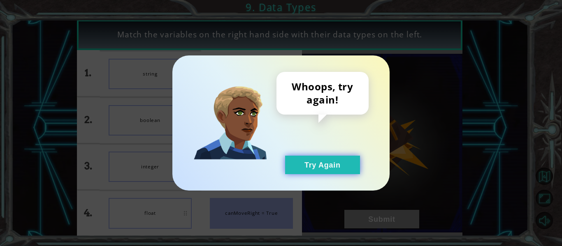
click at [316, 156] on button "Try Again" at bounding box center [322, 165] width 75 height 19
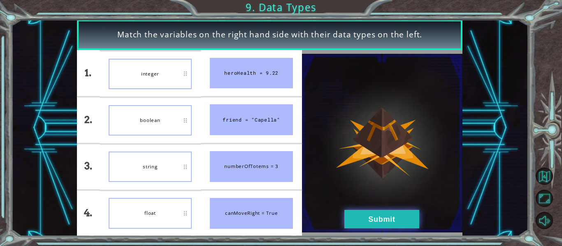
click at [379, 216] on button "Submit" at bounding box center [381, 219] width 75 height 19
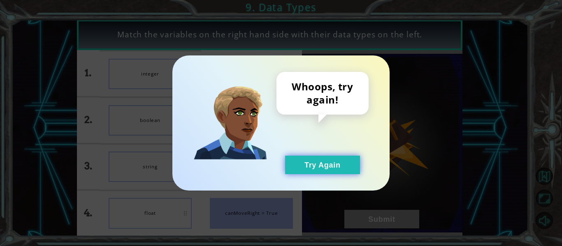
click at [332, 169] on button "Try Again" at bounding box center [322, 165] width 75 height 19
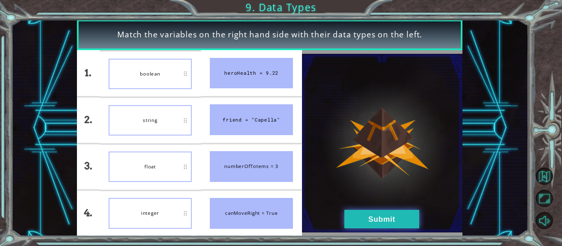
click at [360, 221] on button "Submit" at bounding box center [381, 219] width 75 height 19
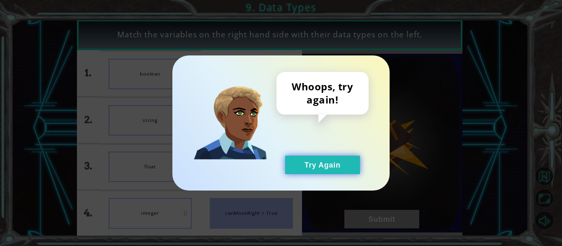
click at [328, 158] on button "Try Again" at bounding box center [322, 165] width 75 height 19
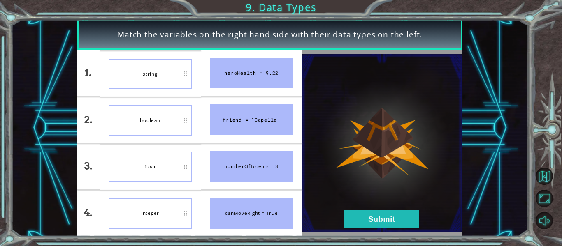
click at [365, 208] on img at bounding box center [382, 143] width 160 height 179
click at [367, 211] on button "Submit" at bounding box center [381, 219] width 75 height 19
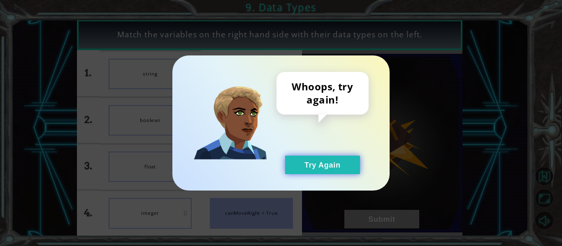
click at [344, 170] on button "Try Again" at bounding box center [322, 165] width 75 height 19
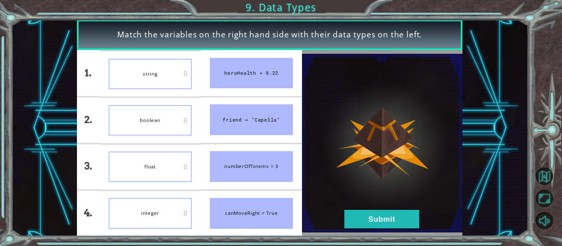
click at [414, 171] on img at bounding box center [382, 143] width 160 height 179
click at [362, 212] on button "Submit" at bounding box center [381, 219] width 75 height 19
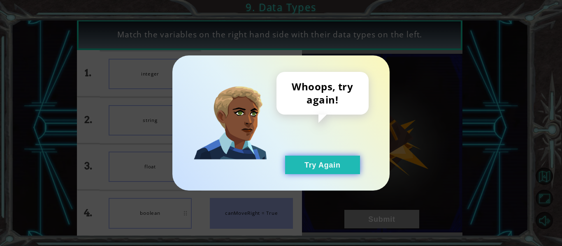
click at [337, 165] on button "Try Again" at bounding box center [322, 165] width 75 height 19
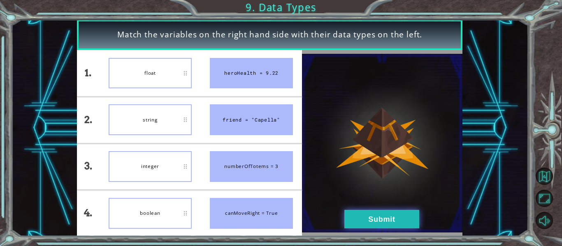
click at [358, 214] on button "Submit" at bounding box center [381, 219] width 75 height 19
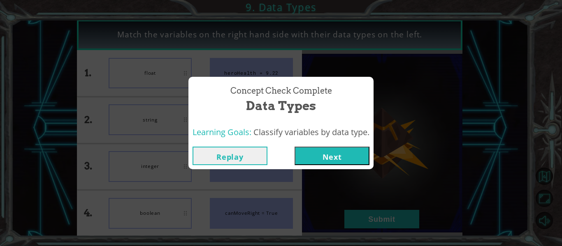
click at [328, 160] on button "Next" at bounding box center [332, 156] width 75 height 19
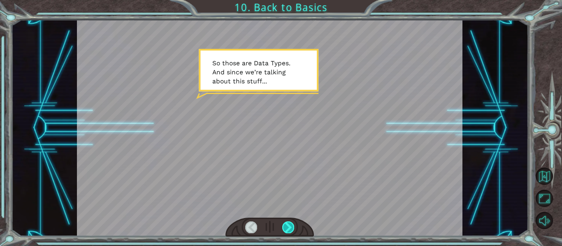
click at [289, 226] on div at bounding box center [288, 228] width 12 height 12
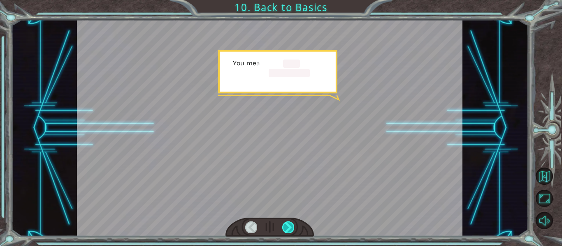
click at [289, 226] on div at bounding box center [288, 228] width 12 height 12
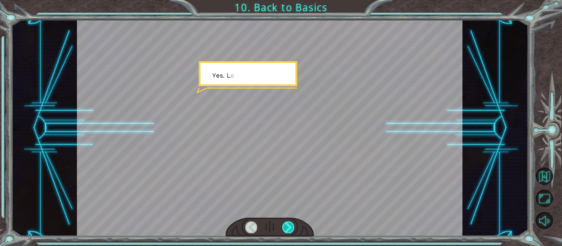
click at [289, 226] on div at bounding box center [288, 228] width 12 height 12
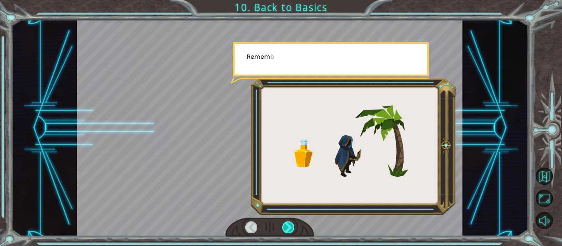
click at [289, 226] on div at bounding box center [288, 228] width 12 height 12
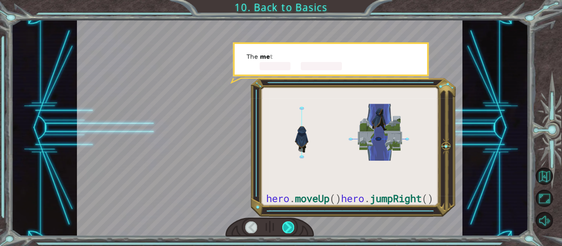
click at [289, 226] on div at bounding box center [288, 228] width 12 height 12
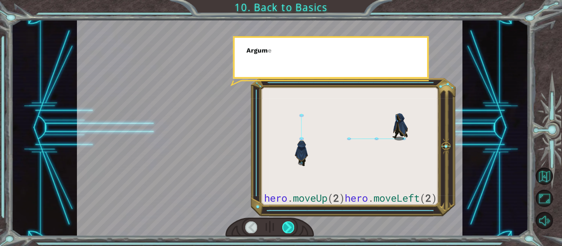
click at [289, 226] on div at bounding box center [288, 228] width 12 height 12
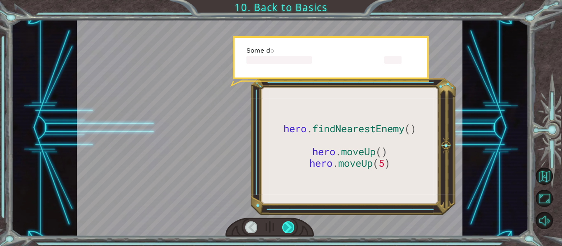
click at [289, 226] on div at bounding box center [288, 228] width 12 height 12
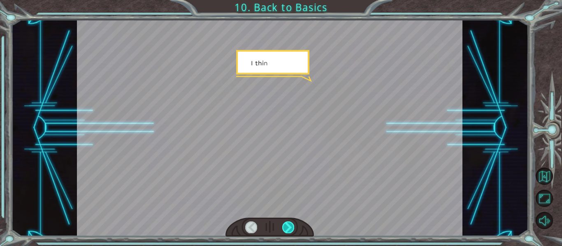
click at [289, 226] on div at bounding box center [288, 228] width 12 height 12
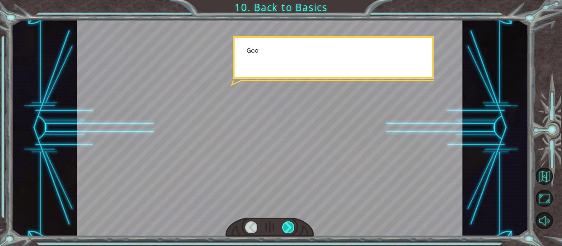
click at [289, 226] on div at bounding box center [288, 228] width 12 height 12
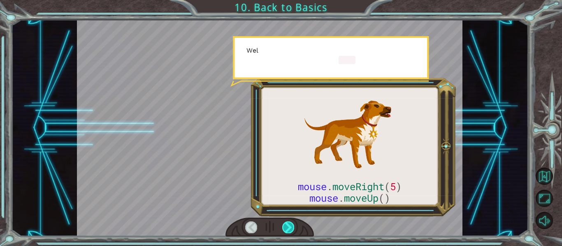
click at [289, 226] on div at bounding box center [288, 228] width 12 height 12
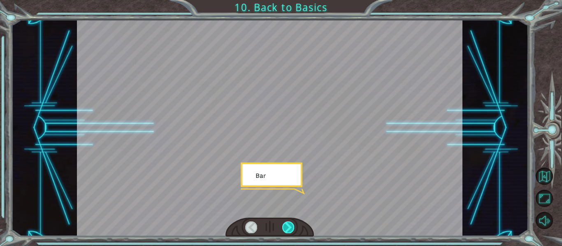
click at [289, 226] on div at bounding box center [288, 228] width 12 height 12
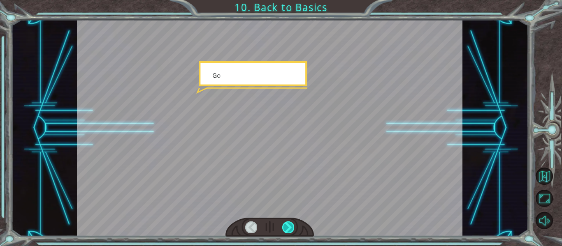
click at [289, 226] on div at bounding box center [288, 228] width 12 height 12
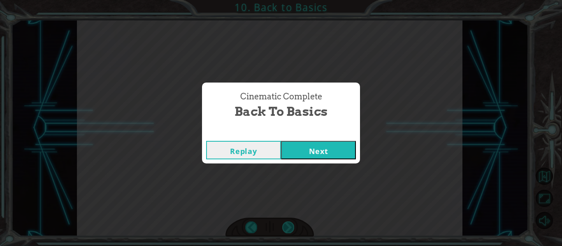
click at [289, 226] on div "Cinematic Complete Back to Basics Replay Next" at bounding box center [281, 123] width 562 height 246
click at [314, 149] on button "Next" at bounding box center [318, 150] width 75 height 19
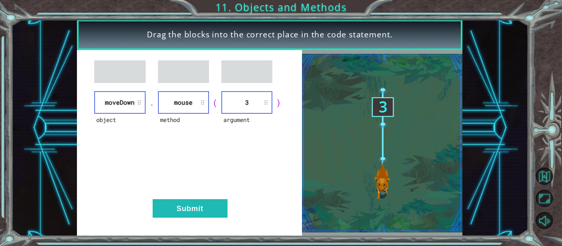
click at [218, 190] on div "object [GEOGRAPHIC_DATA] . method mouse ( argument 3 ) Submit" at bounding box center [189, 143] width 225 height 186
click at [217, 203] on button "Submit" at bounding box center [190, 209] width 75 height 19
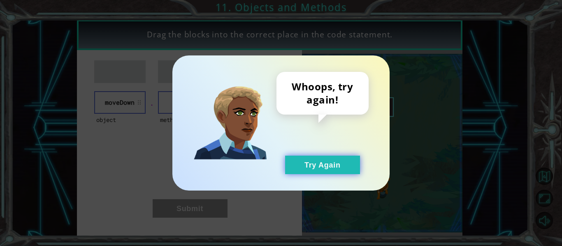
click at [303, 163] on button "Try Again" at bounding box center [322, 165] width 75 height 19
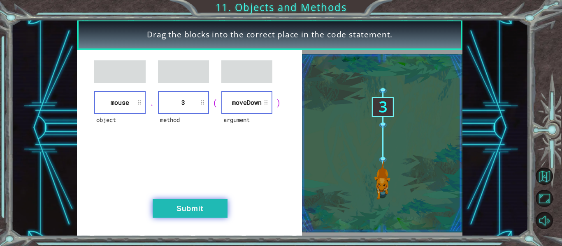
click at [215, 201] on button "Submit" at bounding box center [190, 209] width 75 height 19
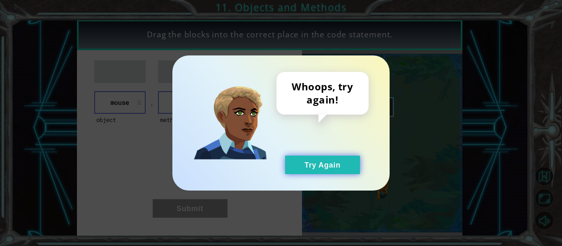
click at [304, 168] on button "Try Again" at bounding box center [322, 165] width 75 height 19
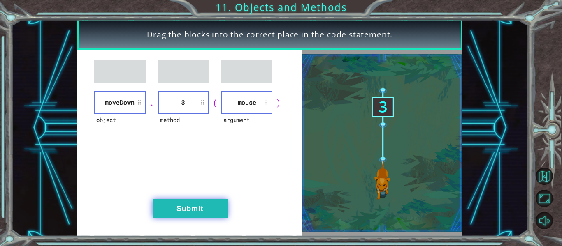
click at [183, 209] on button "Submit" at bounding box center [190, 209] width 75 height 19
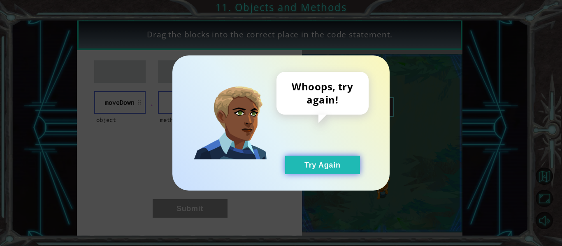
click at [319, 167] on button "Try Again" at bounding box center [322, 165] width 75 height 19
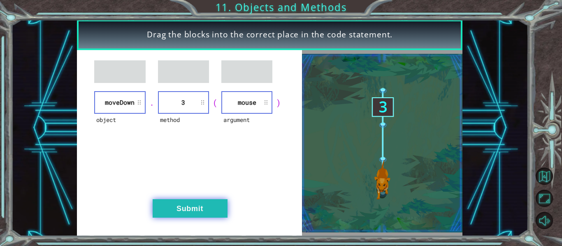
click at [210, 211] on button "Submit" at bounding box center [190, 209] width 75 height 19
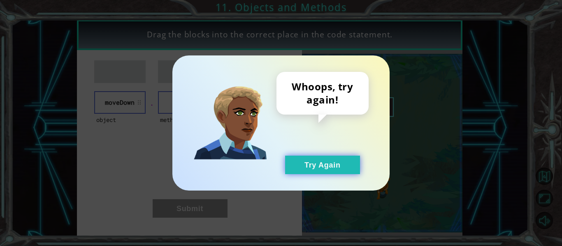
click at [295, 165] on button "Try Again" at bounding box center [322, 165] width 75 height 19
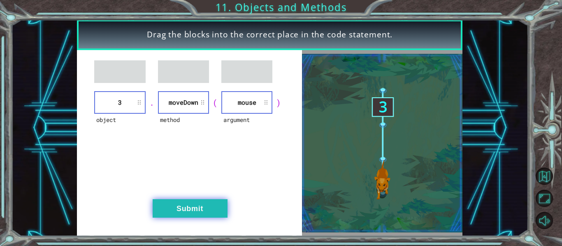
click at [189, 209] on button "Submit" at bounding box center [190, 209] width 75 height 19
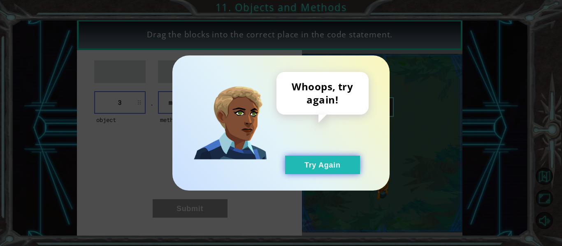
click at [313, 168] on button "Try Again" at bounding box center [322, 165] width 75 height 19
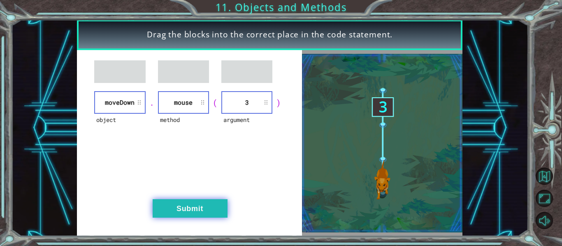
click at [181, 203] on button "Submit" at bounding box center [190, 209] width 75 height 19
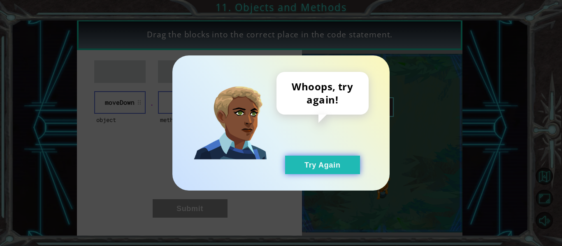
click at [338, 165] on button "Try Again" at bounding box center [322, 165] width 75 height 19
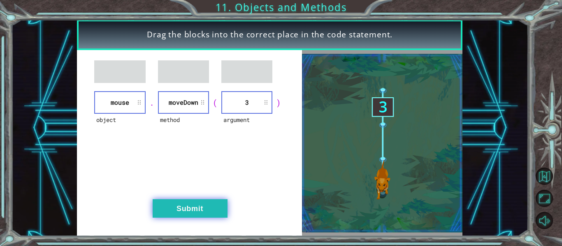
click at [213, 203] on button "Submit" at bounding box center [190, 209] width 75 height 19
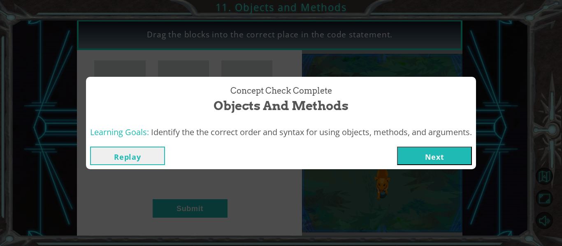
click at [416, 154] on button "Next" at bounding box center [434, 156] width 75 height 19
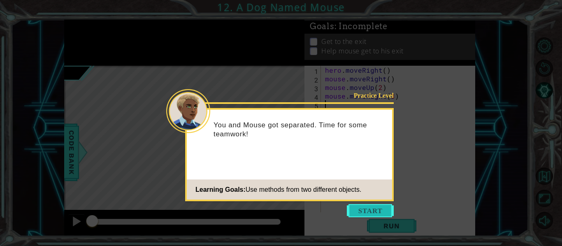
click at [364, 214] on button "Start" at bounding box center [370, 210] width 47 height 13
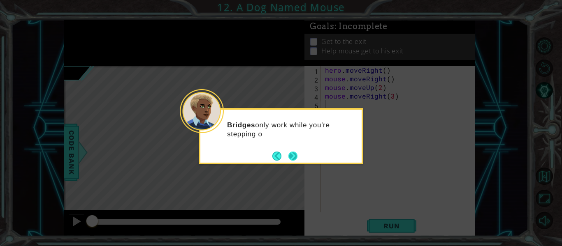
click at [293, 164] on div "Bridges only work while you're stepping o" at bounding box center [281, 136] width 165 height 56
click at [294, 153] on button "Next" at bounding box center [292, 156] width 13 height 13
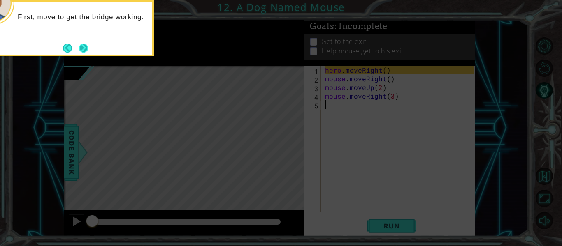
click at [81, 45] on button "Next" at bounding box center [83, 47] width 9 height 9
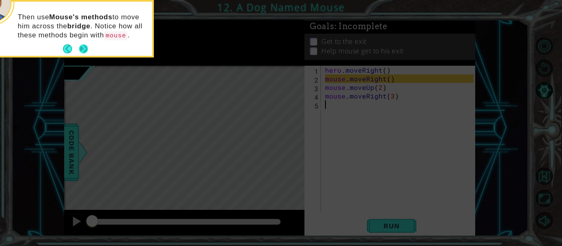
click at [82, 46] on button "Next" at bounding box center [83, 48] width 9 height 9
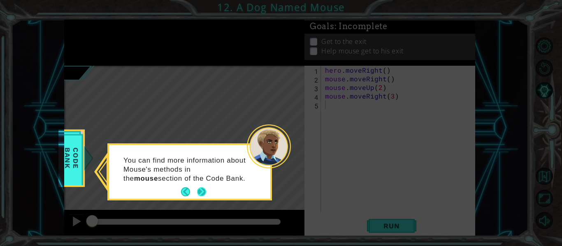
click at [201, 195] on button "Next" at bounding box center [202, 192] width 10 height 10
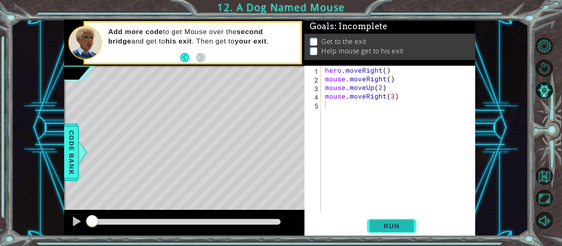
click at [383, 227] on span "Run" at bounding box center [391, 226] width 33 height 8
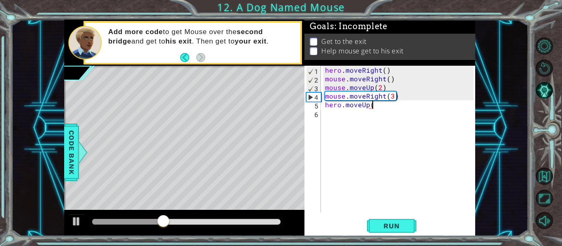
scroll to position [0, 3]
type textarea "hero.moveUp(2)"
click at [338, 119] on div "hero . moveRight ( ) mouse . moveRight ( ) mouse . moveUp ( 2 ) mouse . moveRig…" at bounding box center [400, 148] width 154 height 164
type textarea "mouse.moveDown(3)"
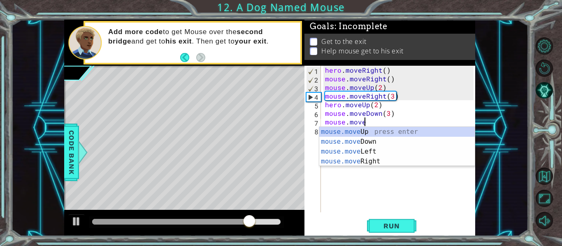
scroll to position [0, 2]
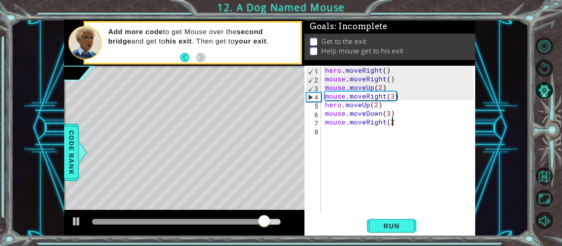
type textarea "mouse.moveRight(2)"
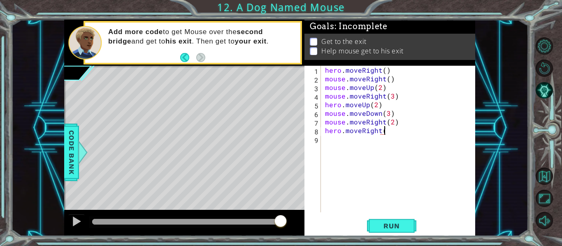
scroll to position [0, 4]
click at [368, 107] on div "hero . moveRight ( ) mouse . moveRight ( ) mouse . moveUp ( 2 ) mouse . moveRig…" at bounding box center [400, 148] width 154 height 164
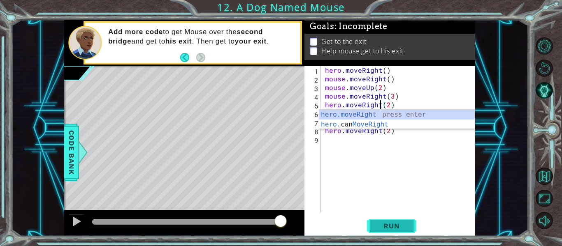
type textarea "hero.moveRight(2)"
click at [400, 234] on button "Run" at bounding box center [391, 226] width 49 height 17
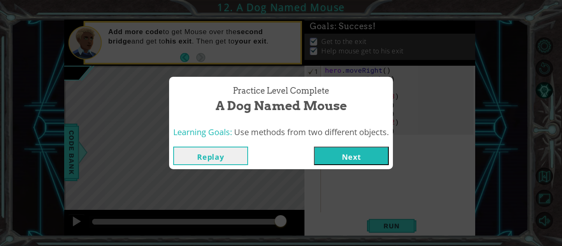
click at [363, 153] on button "Next" at bounding box center [351, 156] width 75 height 19
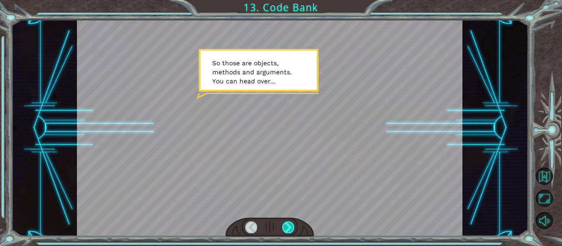
click at [285, 225] on div at bounding box center [288, 228] width 12 height 12
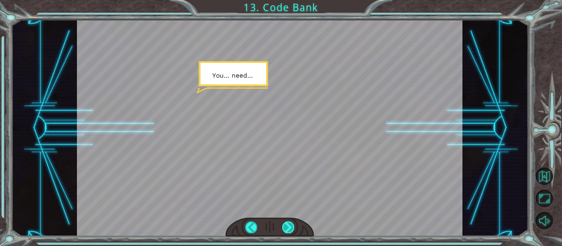
click at [292, 226] on div at bounding box center [288, 228] width 12 height 12
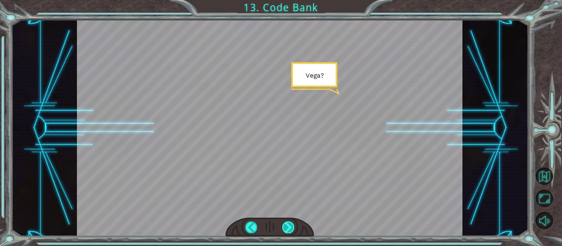
click at [292, 226] on div at bounding box center [288, 228] width 12 height 12
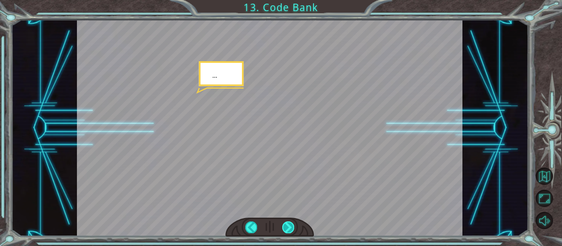
click at [292, 226] on div at bounding box center [288, 228] width 12 height 12
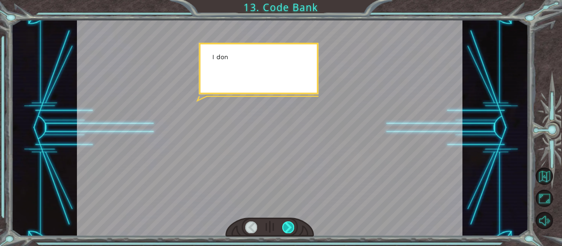
click at [292, 226] on div at bounding box center [288, 228] width 12 height 12
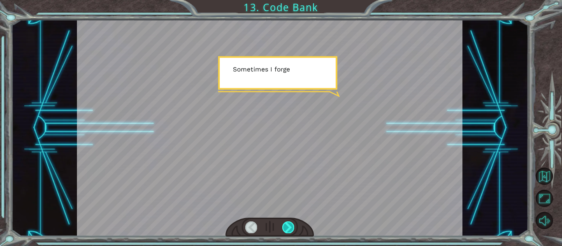
click at [292, 226] on div at bounding box center [288, 228] width 12 height 12
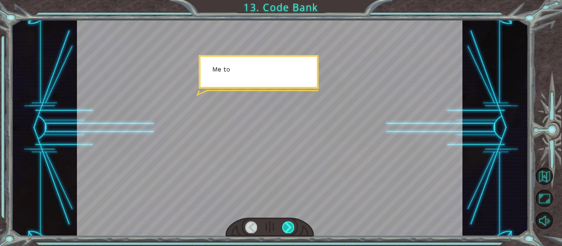
click at [292, 226] on div at bounding box center [288, 228] width 12 height 12
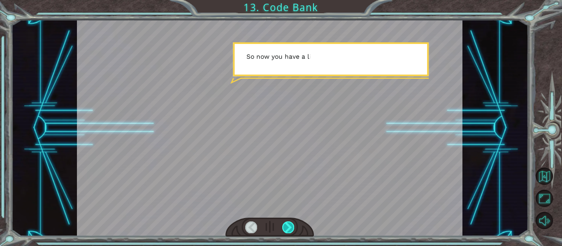
click at [292, 226] on div at bounding box center [288, 228] width 12 height 12
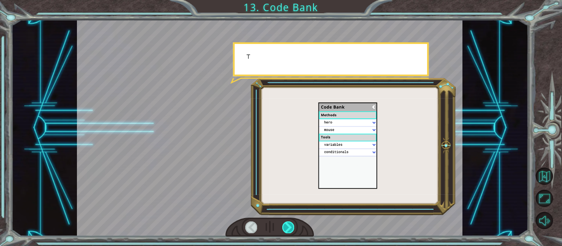
click at [292, 226] on div at bounding box center [288, 228] width 12 height 12
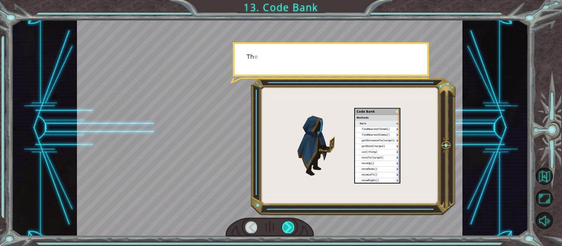
click at [292, 226] on div at bounding box center [288, 228] width 12 height 12
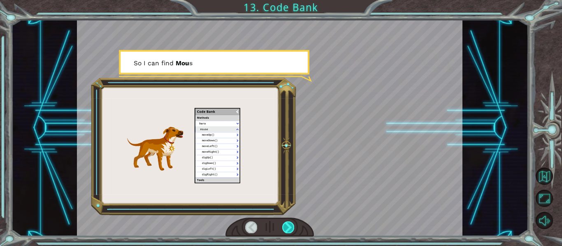
click at [292, 226] on div at bounding box center [288, 228] width 12 height 12
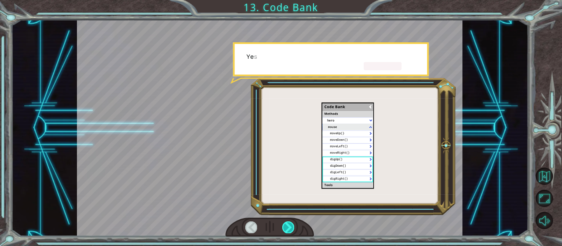
click at [292, 226] on div at bounding box center [288, 228] width 12 height 12
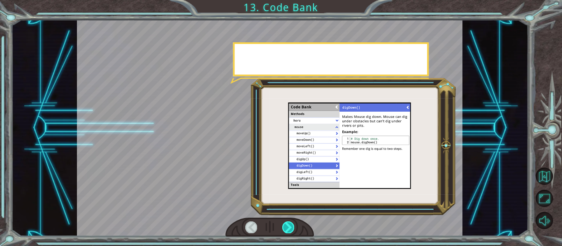
click at [292, 226] on div at bounding box center [288, 228] width 12 height 12
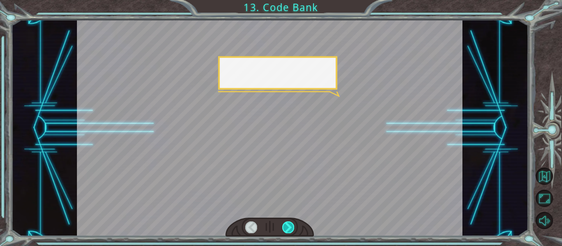
click at [292, 226] on div at bounding box center [288, 228] width 12 height 12
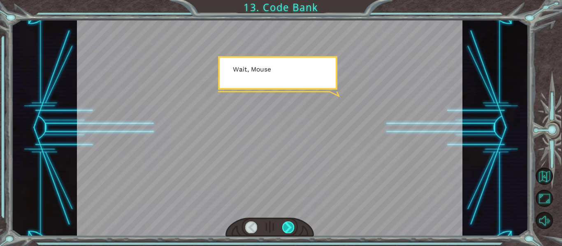
click at [292, 226] on div at bounding box center [288, 228] width 12 height 12
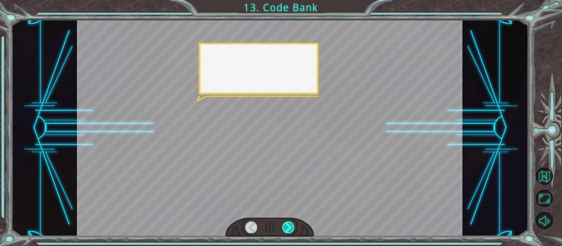
click at [292, 226] on div at bounding box center [288, 228] width 12 height 12
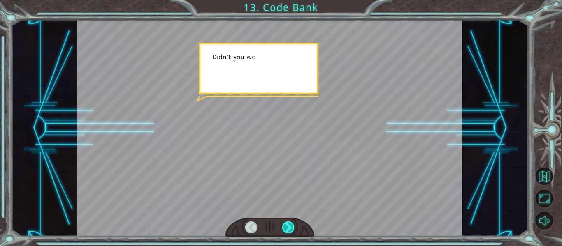
click at [292, 226] on div at bounding box center [288, 228] width 12 height 12
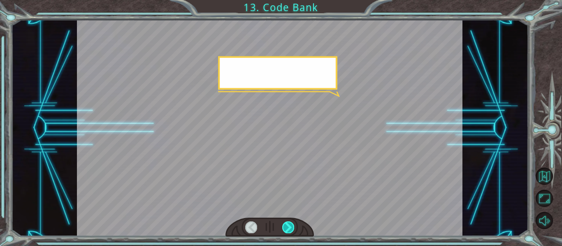
click at [292, 226] on div at bounding box center [288, 228] width 12 height 12
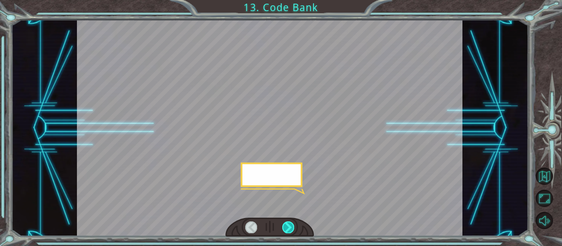
click at [292, 226] on div at bounding box center [288, 228] width 12 height 12
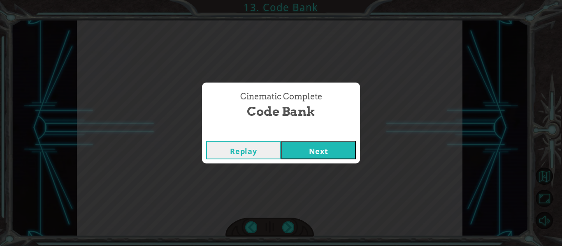
click at [343, 144] on button "Next" at bounding box center [318, 150] width 75 height 19
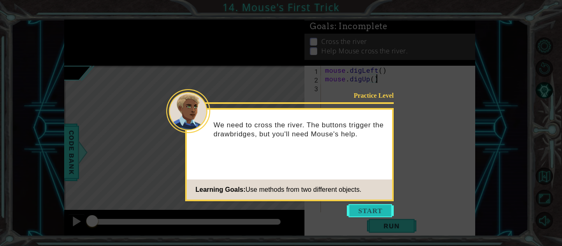
click at [380, 216] on button "Start" at bounding box center [370, 210] width 47 height 13
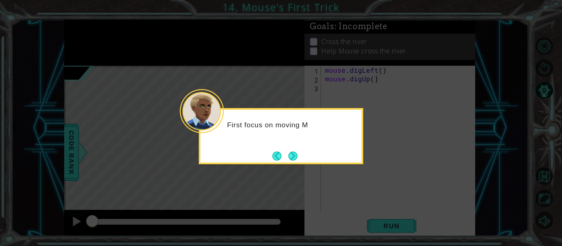
click at [301, 153] on div "First focus on moving M" at bounding box center [281, 136] width 165 height 56
click at [285, 153] on button "Back" at bounding box center [280, 156] width 16 height 9
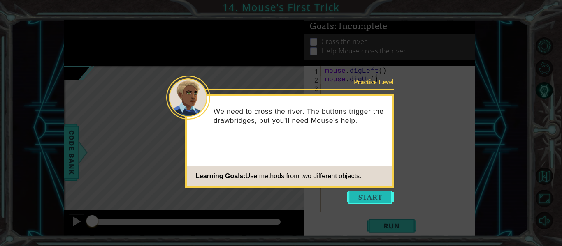
click at [362, 200] on button "Start" at bounding box center [370, 197] width 47 height 13
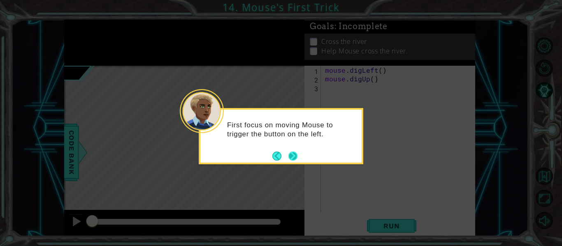
click at [297, 152] on button "Next" at bounding box center [292, 156] width 9 height 9
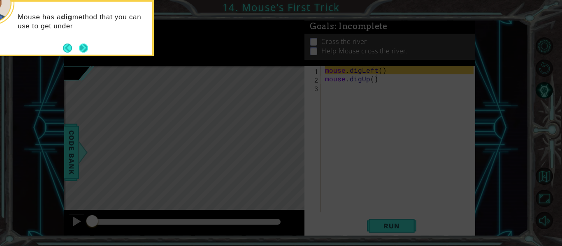
click at [82, 46] on button "Next" at bounding box center [84, 48] width 10 height 10
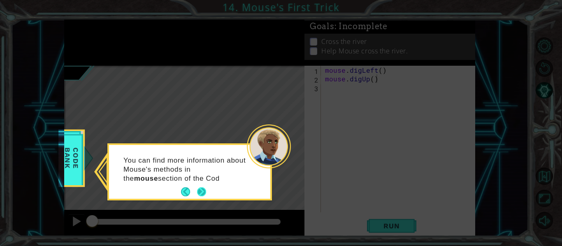
click at [201, 188] on button "Next" at bounding box center [201, 192] width 9 height 9
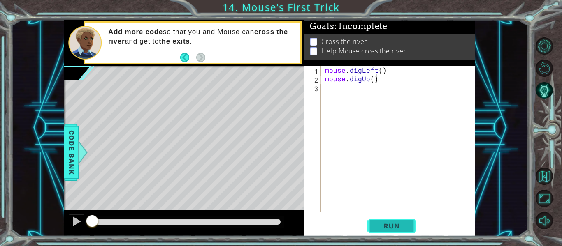
click at [383, 226] on span "Run" at bounding box center [391, 226] width 33 height 8
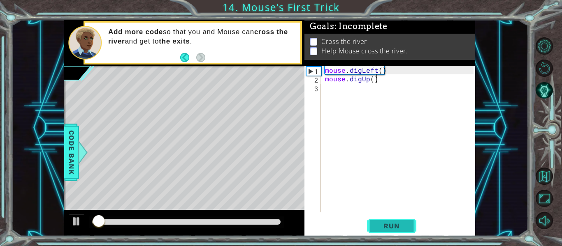
click at [386, 228] on span "Run" at bounding box center [391, 226] width 33 height 8
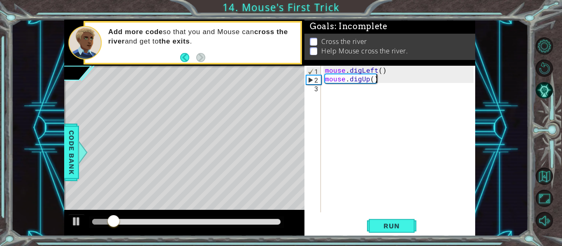
click at [345, 93] on div "mouse . digLeft ( ) mouse . digUp ( )" at bounding box center [400, 148] width 154 height 164
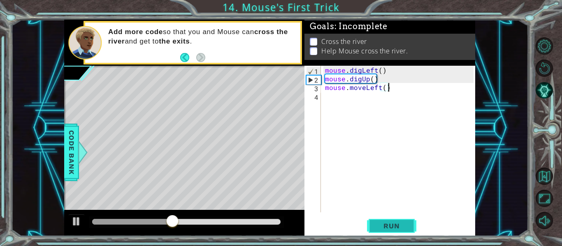
type textarea "mouse.moveLeft()"
click at [382, 227] on span "Run" at bounding box center [391, 226] width 33 height 8
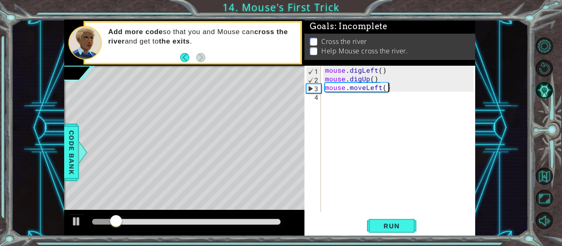
click at [339, 103] on div "mouse . digLeft ( ) mouse . digUp ( ) mouse . moveLeft ( )" at bounding box center [400, 148] width 154 height 164
type textarea "hero.moveUp(5)"
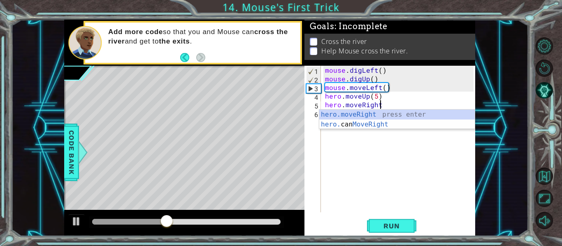
type textarea "hero.moveRight()"
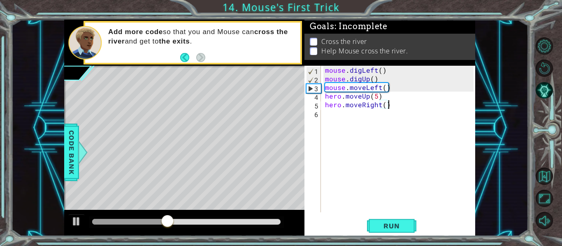
scroll to position [0, 4]
click at [329, 116] on div "mouse . digLeft ( ) mouse . digUp ( ) mouse . moveLeft ( ) hero . moveUp ( 5 ) …" at bounding box center [400, 148] width 154 height 164
type textarea "mouse.moveRight()"
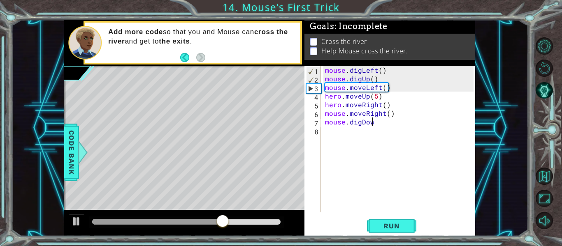
scroll to position [0, 3]
type textarea "mouse.digDown()"
type textarea "mouse.digRight()"
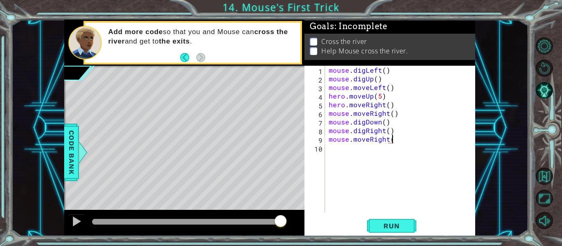
scroll to position [0, 4]
type textarea "mouse.moveRight(3)"
type textarea "mouse.moveUp(5)"
click at [396, 231] on button "Run" at bounding box center [391, 226] width 49 height 17
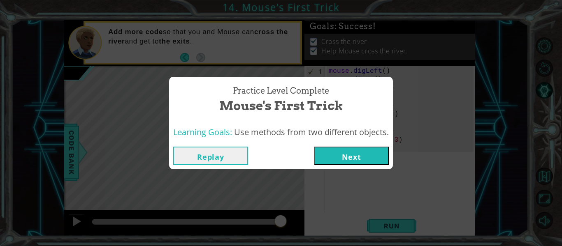
click at [358, 151] on button "Next" at bounding box center [351, 156] width 75 height 19
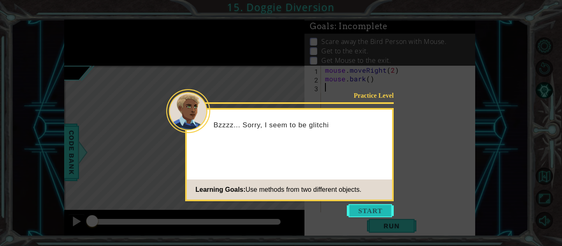
click at [361, 210] on button "Start" at bounding box center [370, 210] width 47 height 13
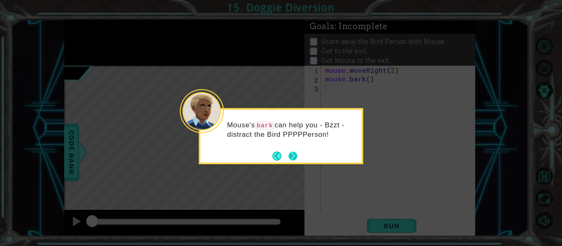
click at [288, 154] on button "Next" at bounding box center [293, 156] width 10 height 10
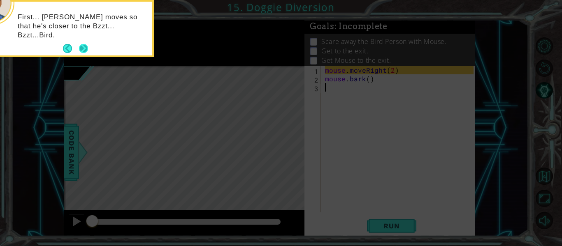
click at [84, 47] on button "Next" at bounding box center [83, 48] width 9 height 9
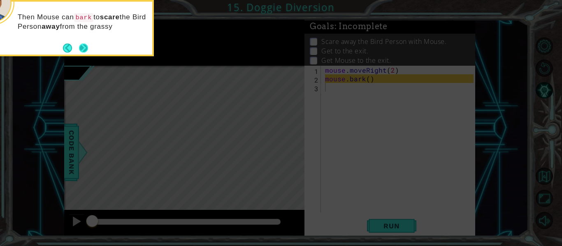
click at [84, 46] on button "Next" at bounding box center [84, 48] width 10 height 10
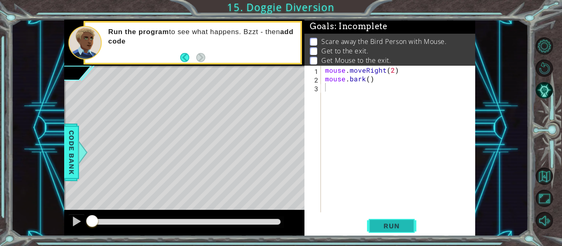
click at [396, 227] on span "Run" at bounding box center [391, 226] width 33 height 8
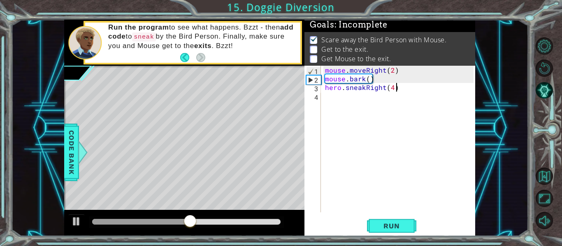
scroll to position [0, 4]
click at [391, 230] on span "Run" at bounding box center [391, 226] width 33 height 8
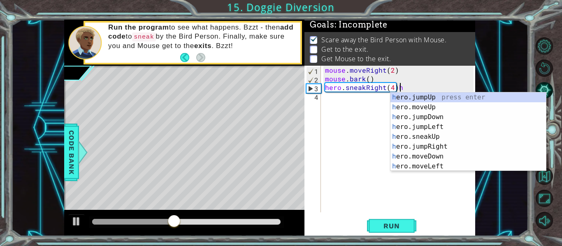
type textarea "hero.sneakRight(4)"
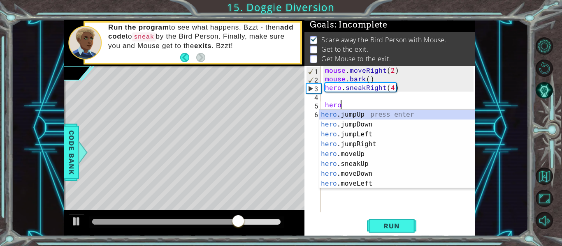
scroll to position [0, 0]
type textarea "h"
